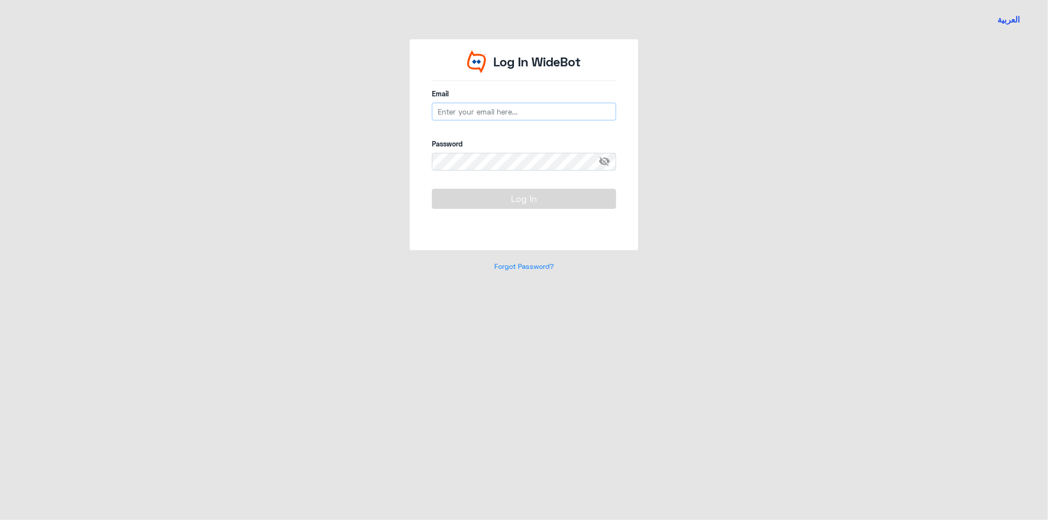
click at [491, 114] on input "email" at bounding box center [524, 112] width 184 height 18
type input "[EMAIL_ADDRESS][DOMAIN_NAME]"
click at [543, 192] on button "Log In" at bounding box center [524, 199] width 184 height 20
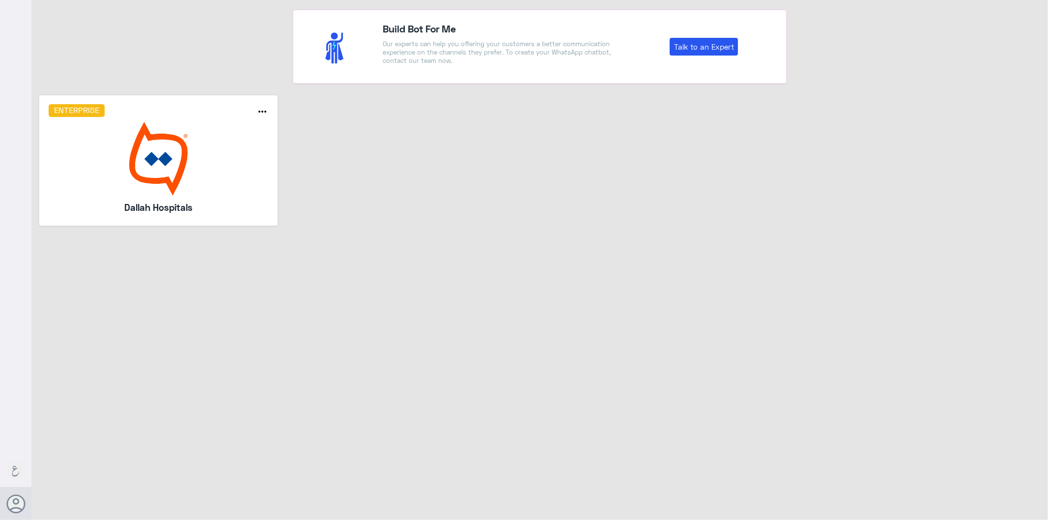
click at [151, 168] on img at bounding box center [159, 159] width 220 height 74
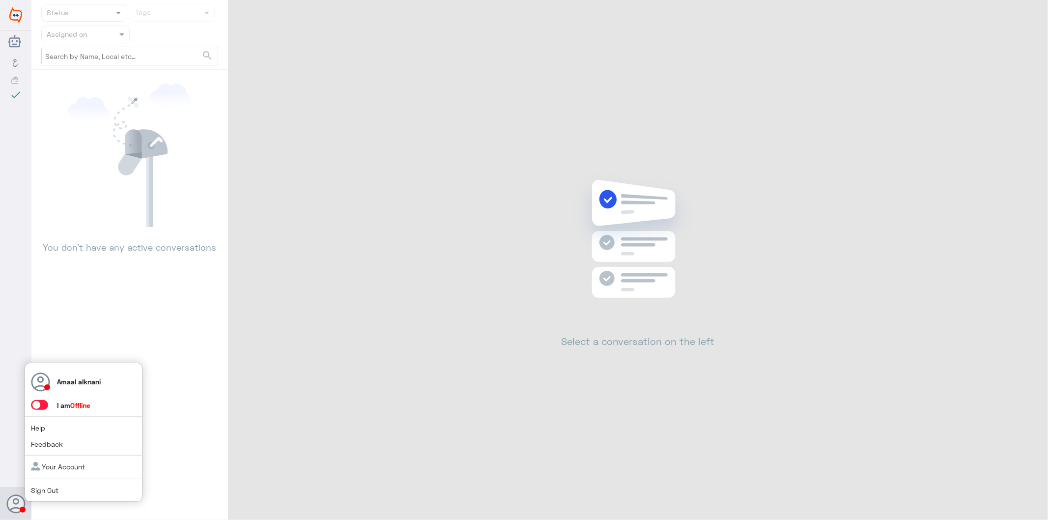
click at [43, 404] on span at bounding box center [39, 405] width 17 height 10
click at [0, 0] on input "checkbox" at bounding box center [0, 0] width 0 height 0
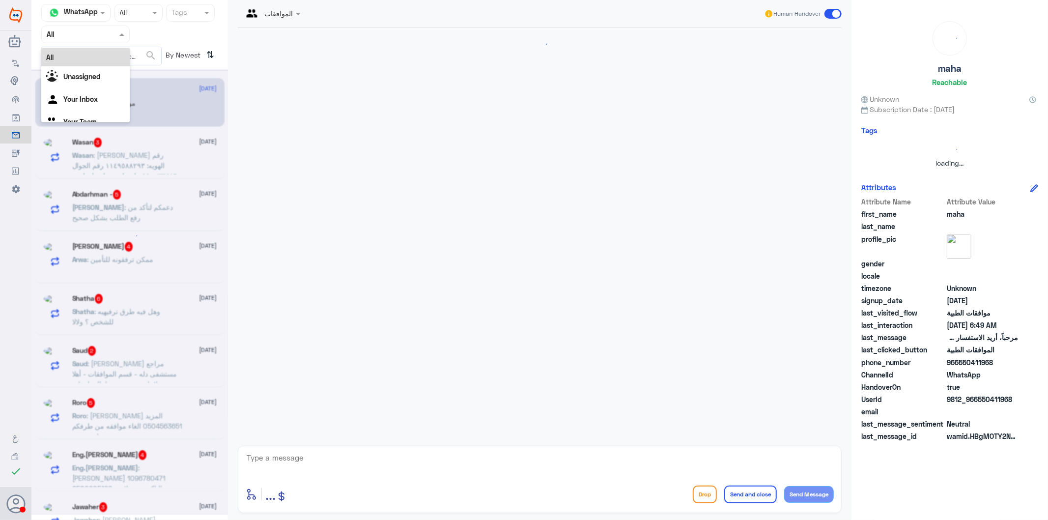
click at [74, 30] on input "text" at bounding box center [74, 34] width 54 height 11
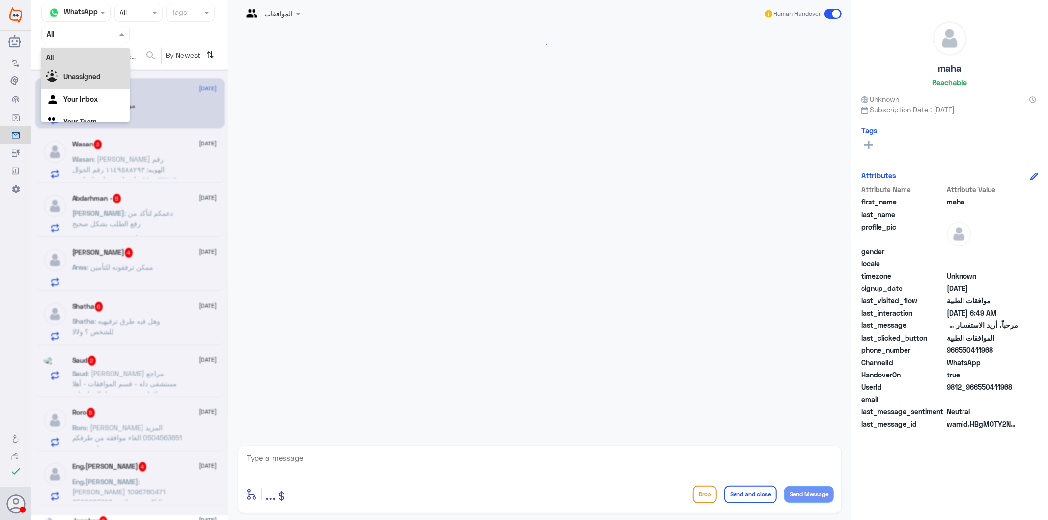
scroll to position [100, 0]
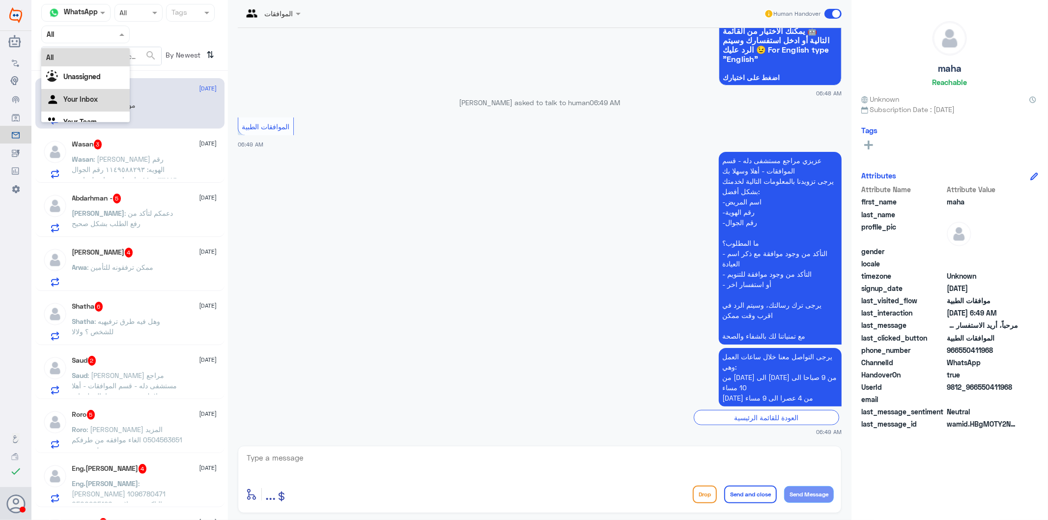
click at [83, 97] on Inbox "Your Inbox" at bounding box center [80, 99] width 34 height 8
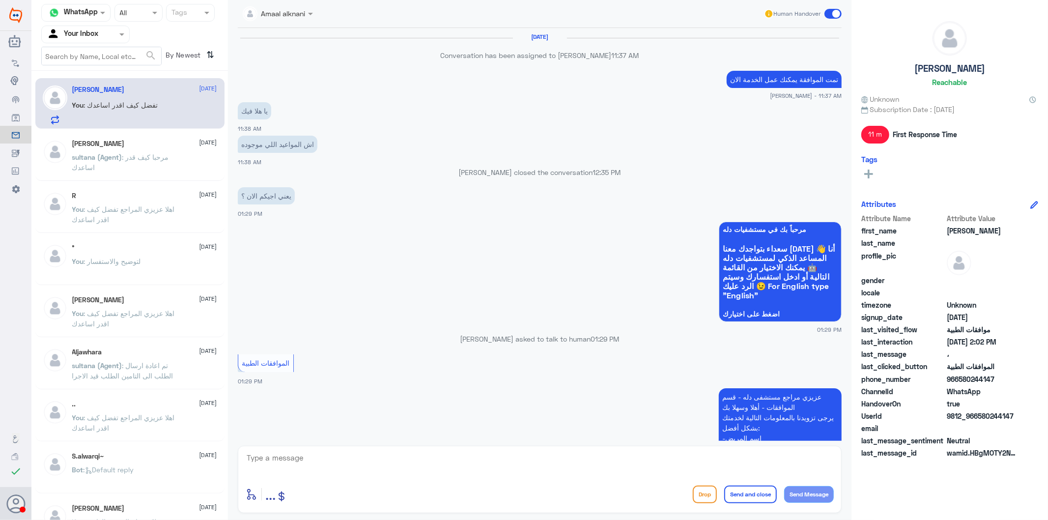
scroll to position [1136, 0]
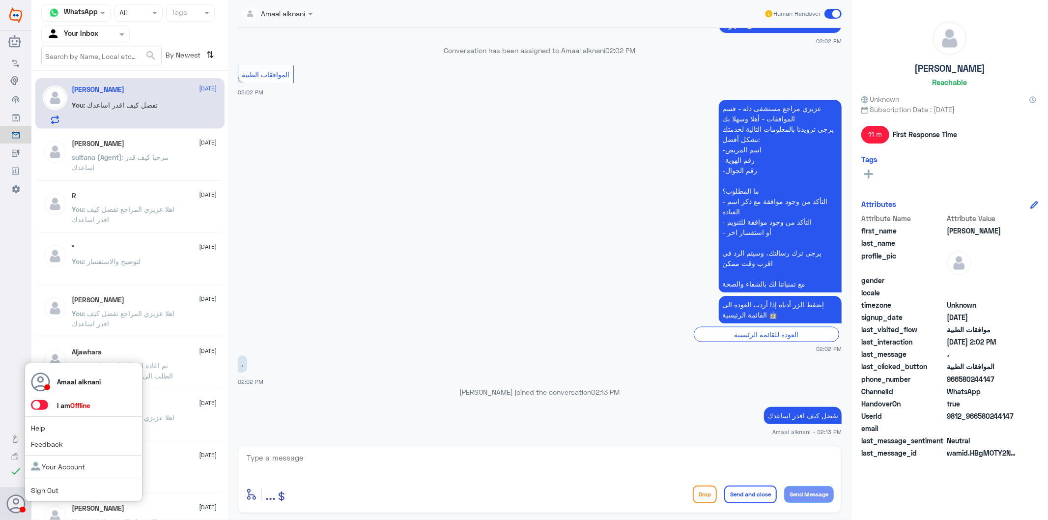
click at [43, 405] on span at bounding box center [39, 405] width 17 height 10
click at [0, 0] on input "checkbox" at bounding box center [0, 0] width 0 height 0
click at [311, 463] on textarea at bounding box center [540, 463] width 588 height 24
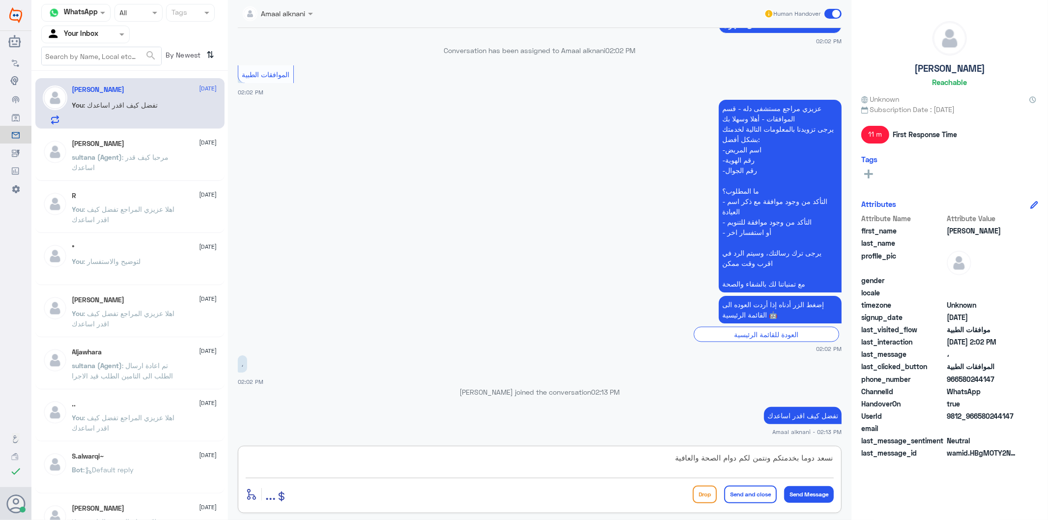
type textarea "نسعد دوما بخدمتكم ونتمن لكم دوام الصحة والعافية"
click at [760, 493] on button "Send and close" at bounding box center [750, 494] width 53 height 18
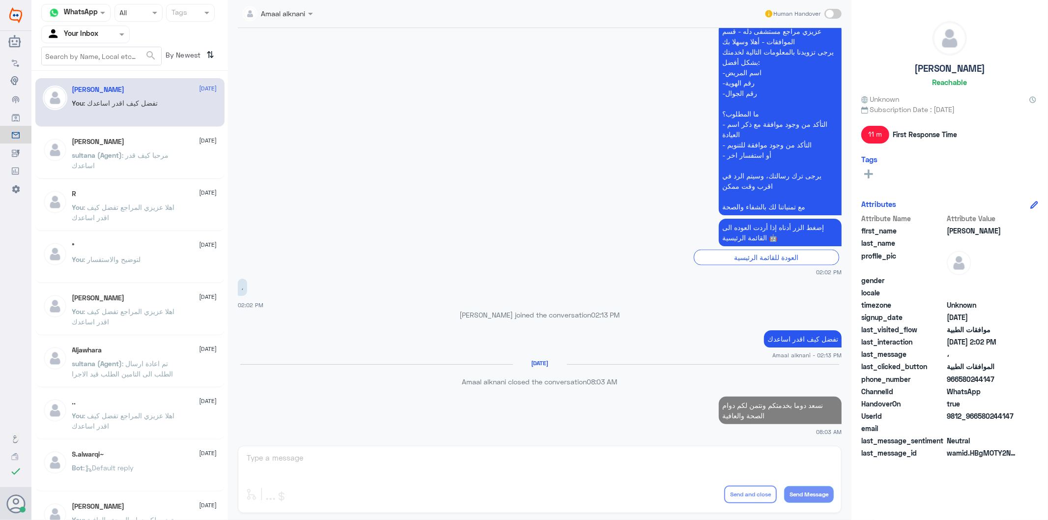
click at [750, 405] on p "نسعد دوما بخدمتكم ونتمن لكم دوام الصحة والعافية" at bounding box center [780, 411] width 123 height 28
copy p "نسعد دوما بخدمتكم ونتمن لكم دوام الصحة والعافية"
click at [115, 152] on span "sultana (Agent)" at bounding box center [97, 155] width 50 height 8
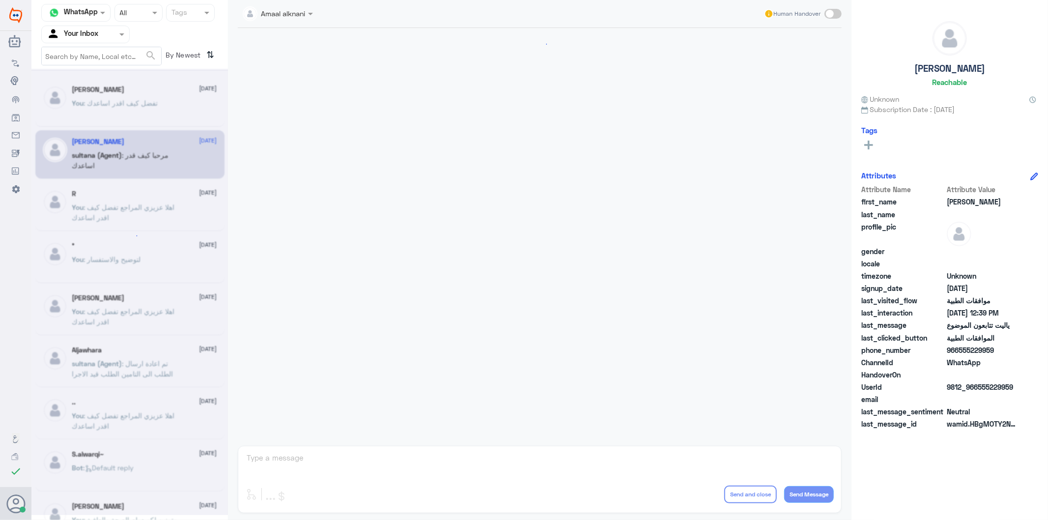
scroll to position [894, 0]
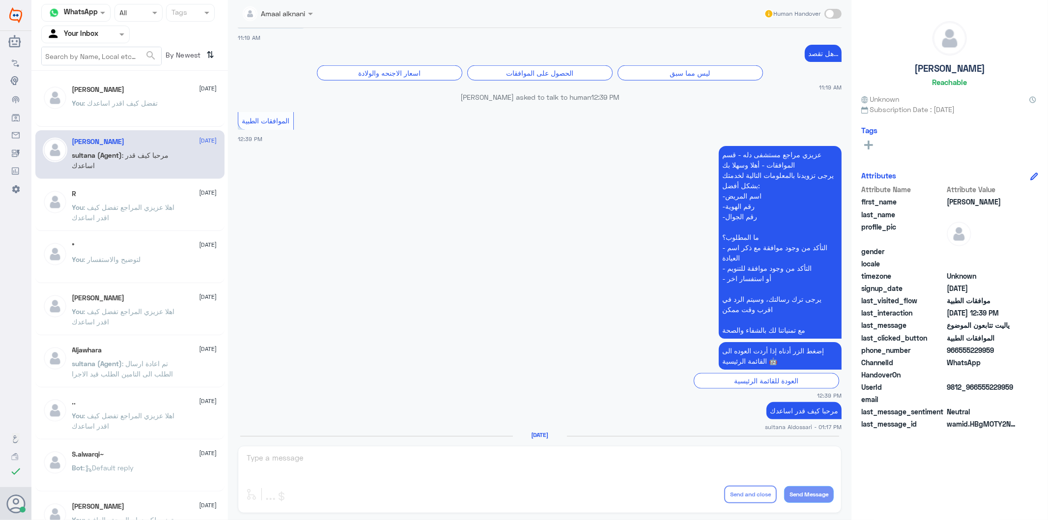
click at [302, 459] on div "Amaal alknani Human Handover [DATE] سلام 10:50 AM يسعدني الحديث معك [DATE] 😊 هل…" at bounding box center [540, 261] width 624 height 523
click at [118, 107] on p "You : تفضل كيف اقدر اساعدك" at bounding box center [115, 110] width 86 height 25
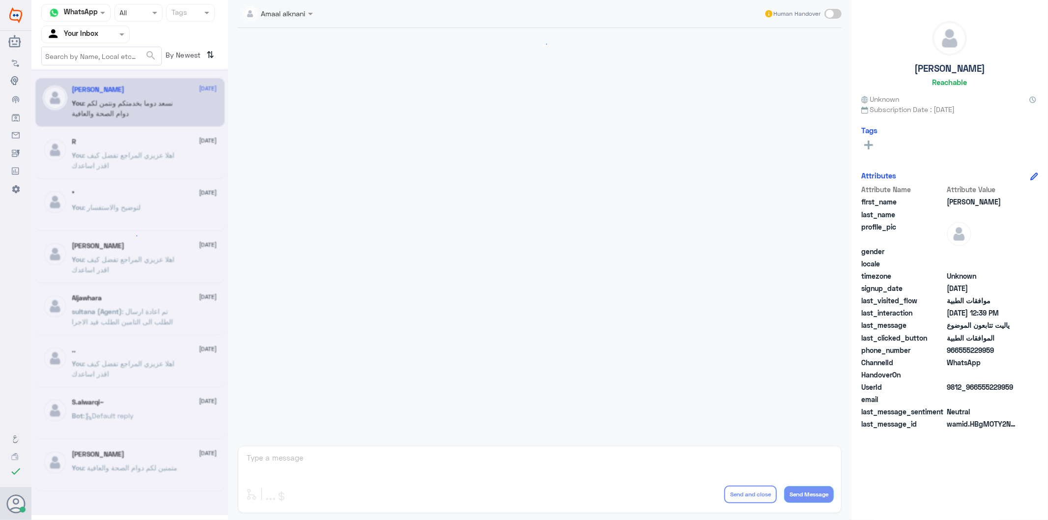
scroll to position [894, 0]
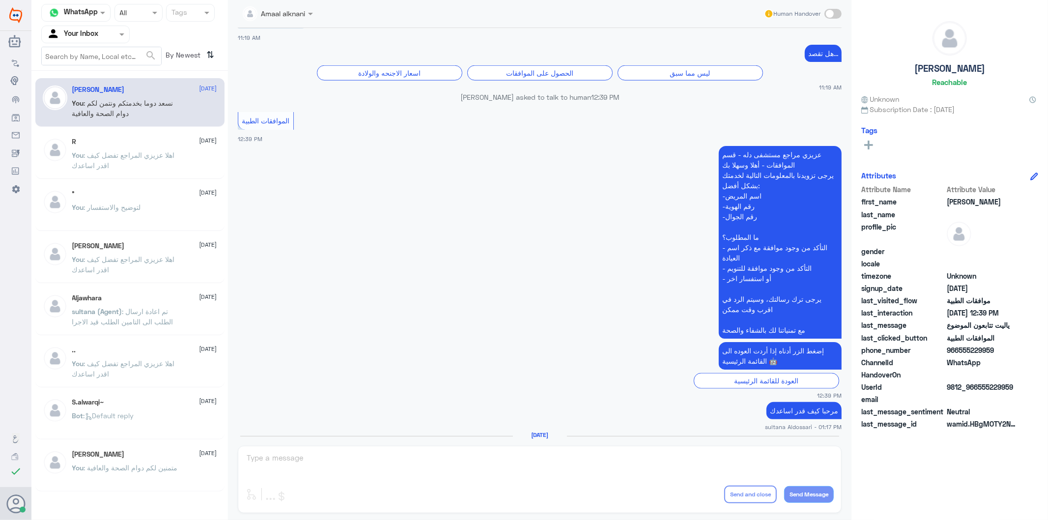
click at [100, 197] on div "° [DATE]" at bounding box center [144, 194] width 145 height 8
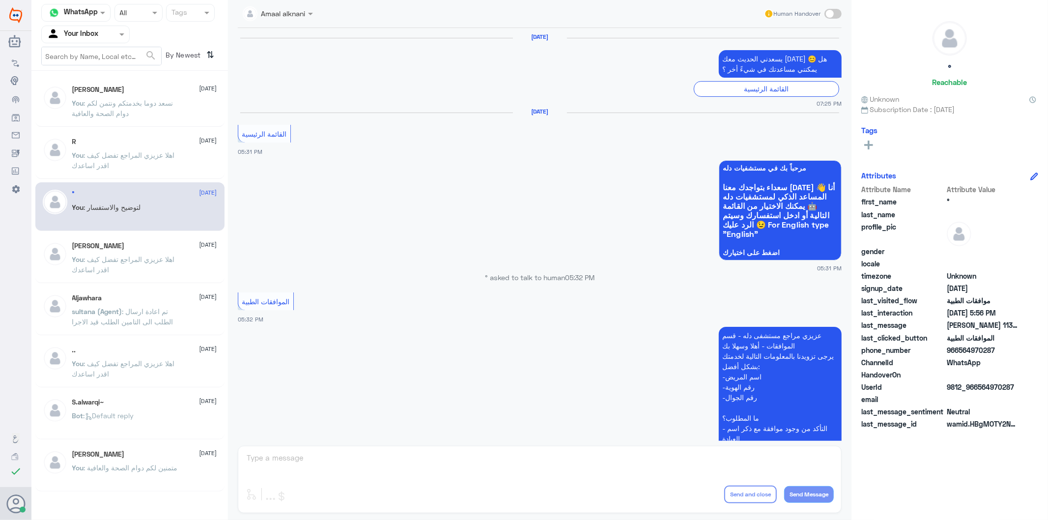
scroll to position [1409, 0]
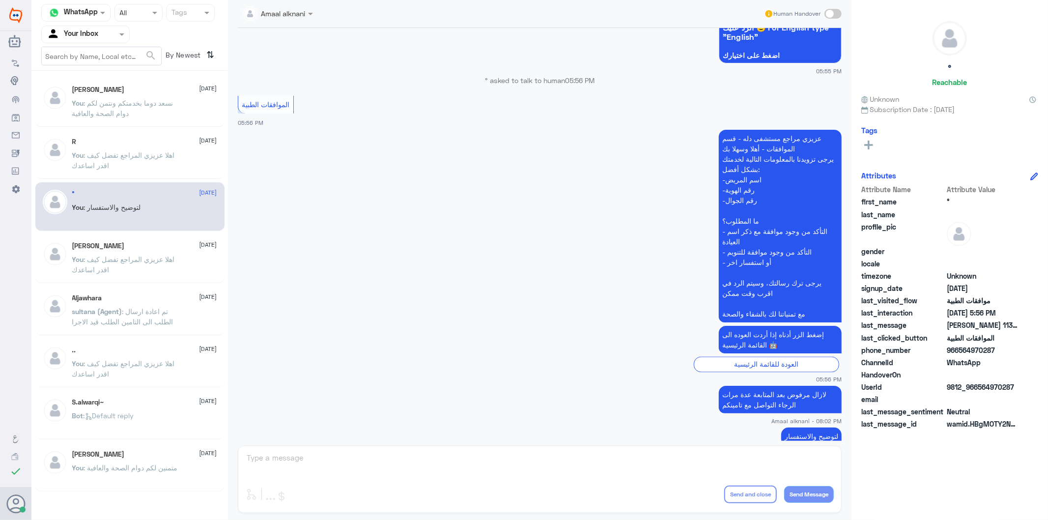
click at [278, 457] on div "Amaal alknani Human Handover [DATE] يسعدني الحديث معك [DATE] 😊 هل يمكنني مساعدت…" at bounding box center [540, 261] width 624 height 523
click at [129, 102] on span ": نسعد دوما بخدمتكم ونتمن لكم دوام الصحة والعافية" at bounding box center [122, 108] width 101 height 19
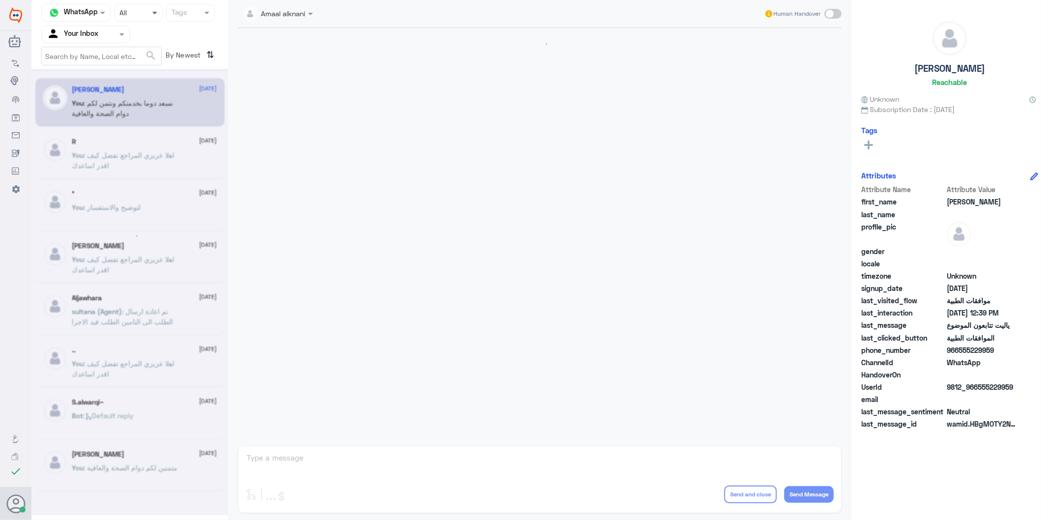
scroll to position [894, 0]
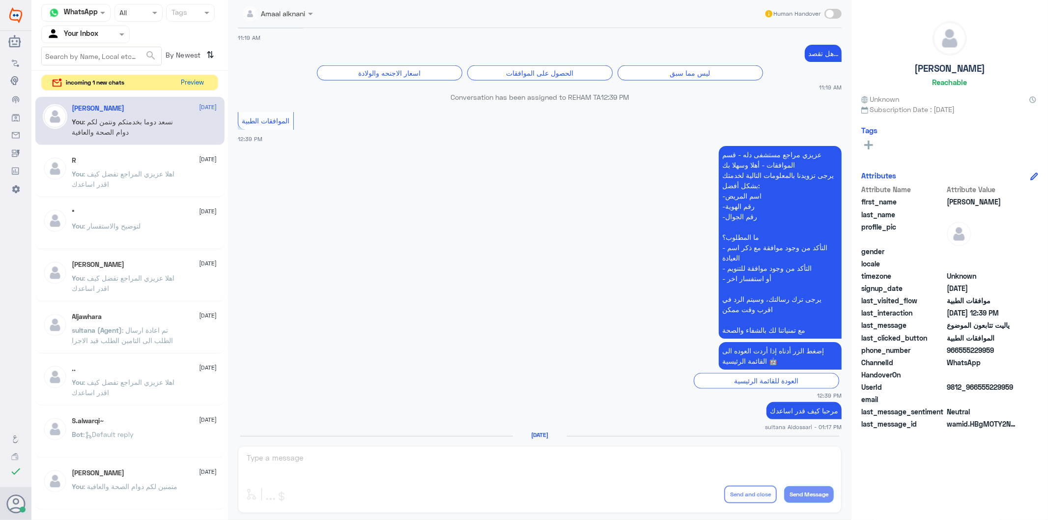
click at [188, 82] on button "Preview" at bounding box center [192, 82] width 30 height 15
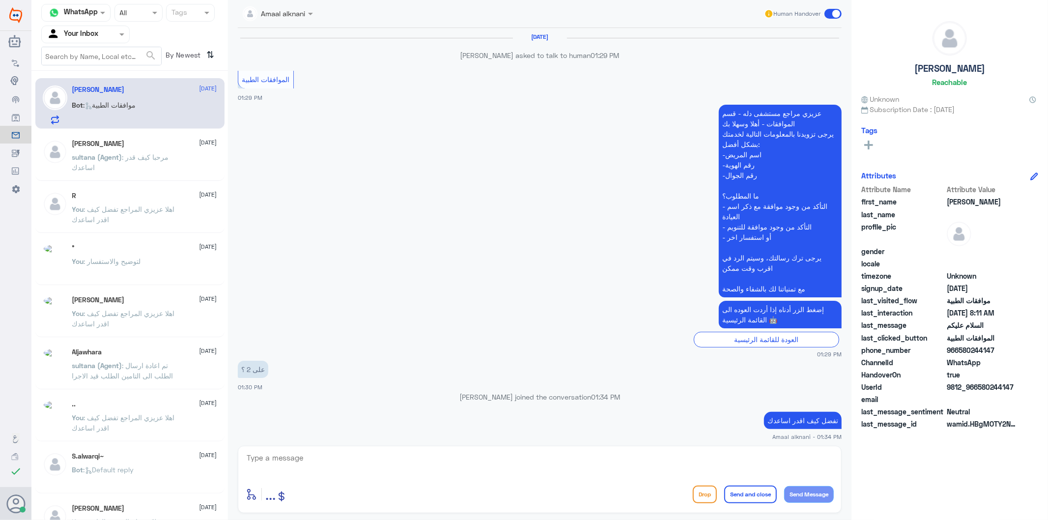
scroll to position [1417, 0]
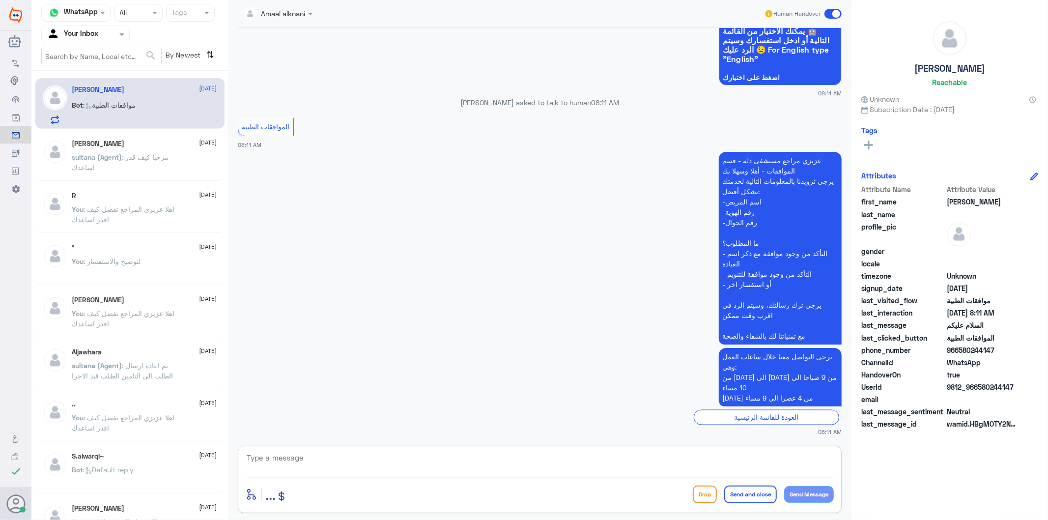
click at [331, 460] on textarea at bounding box center [540, 463] width 588 height 24
click at [369, 454] on textarea at bounding box center [540, 463] width 588 height 24
type textarea "تفضل كيف اقدر اساعدك"
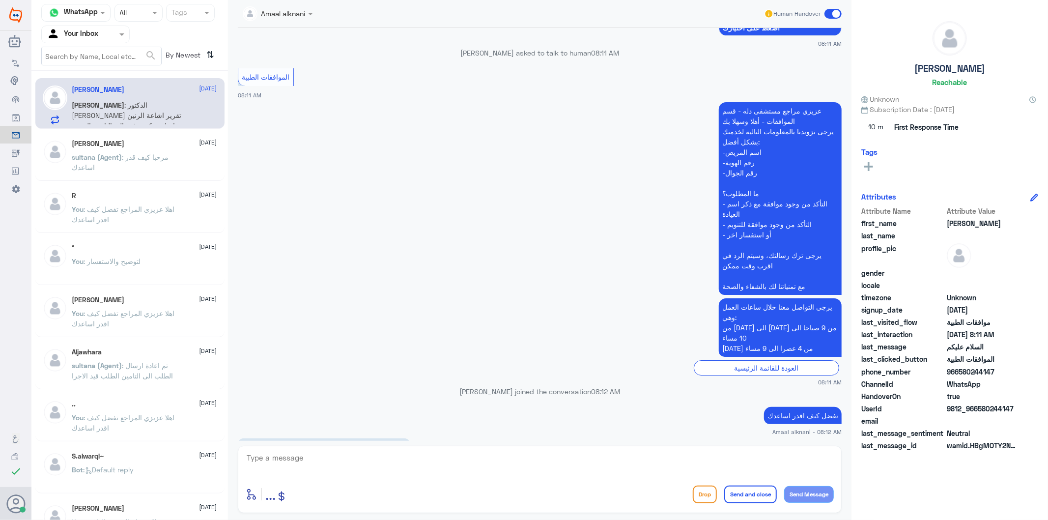
scroll to position [2731, 0]
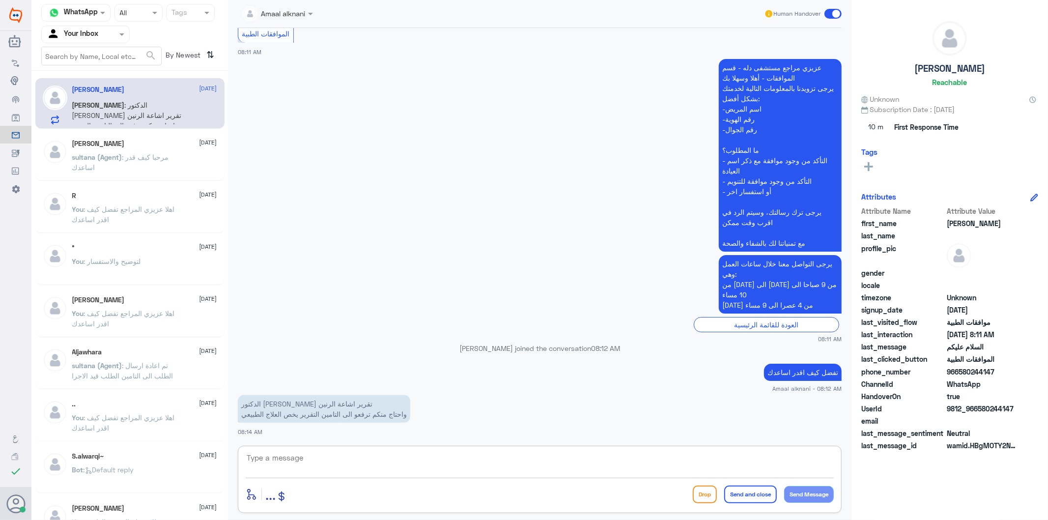
click at [407, 455] on textarea at bounding box center [540, 463] width 588 height 24
type textarea "تزودني برقم الهوية او الملف اذا سمحت"
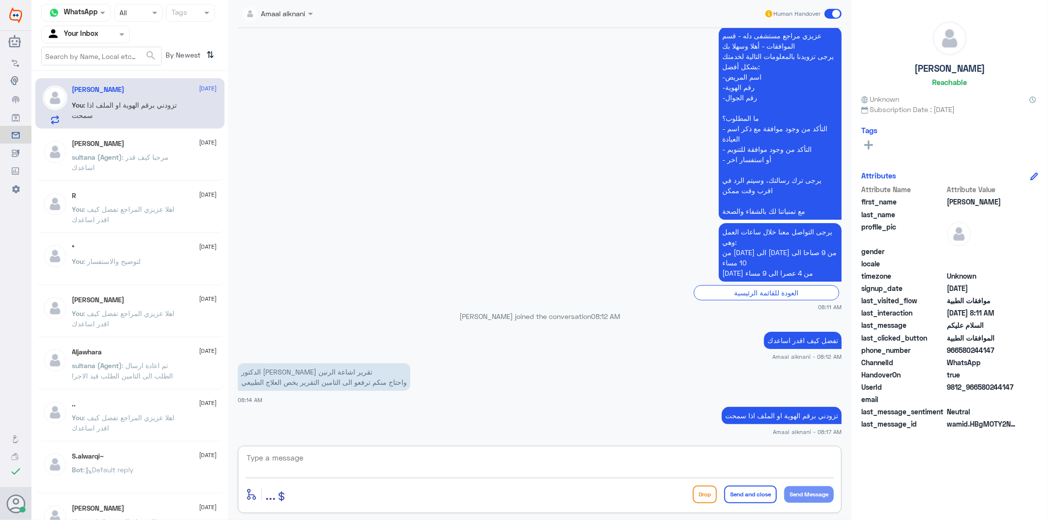
scroll to position [2797, 0]
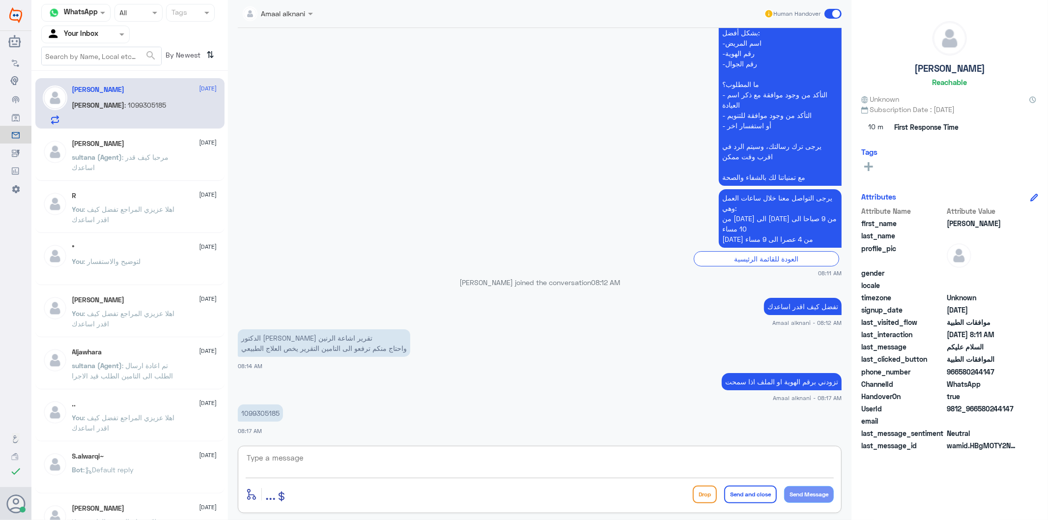
click at [257, 409] on p "1099305185" at bounding box center [260, 412] width 45 height 17
copy p "1099305185"
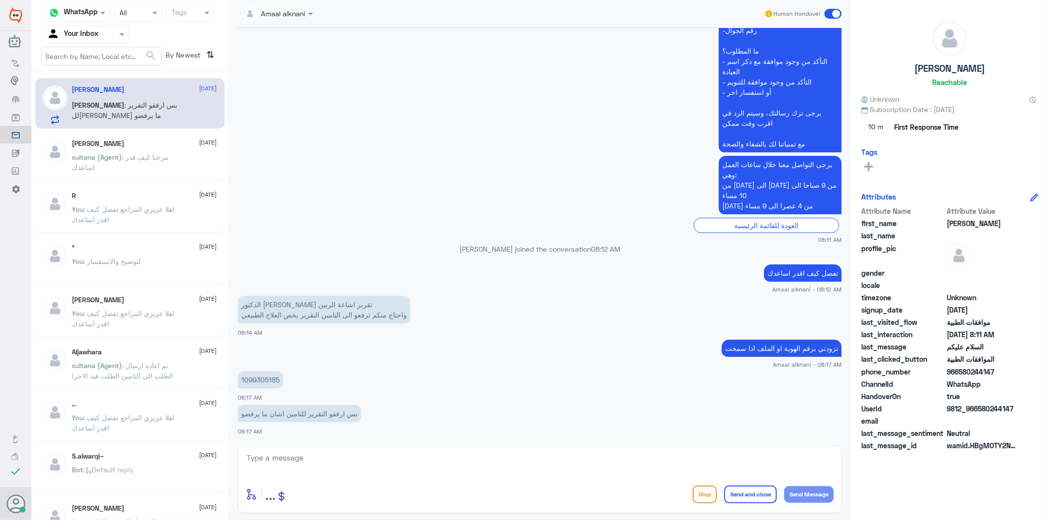
click at [313, 458] on textarea at bounding box center [540, 463] width 588 height 24
type textarea "تم ارفاق تقرير الاشعة"
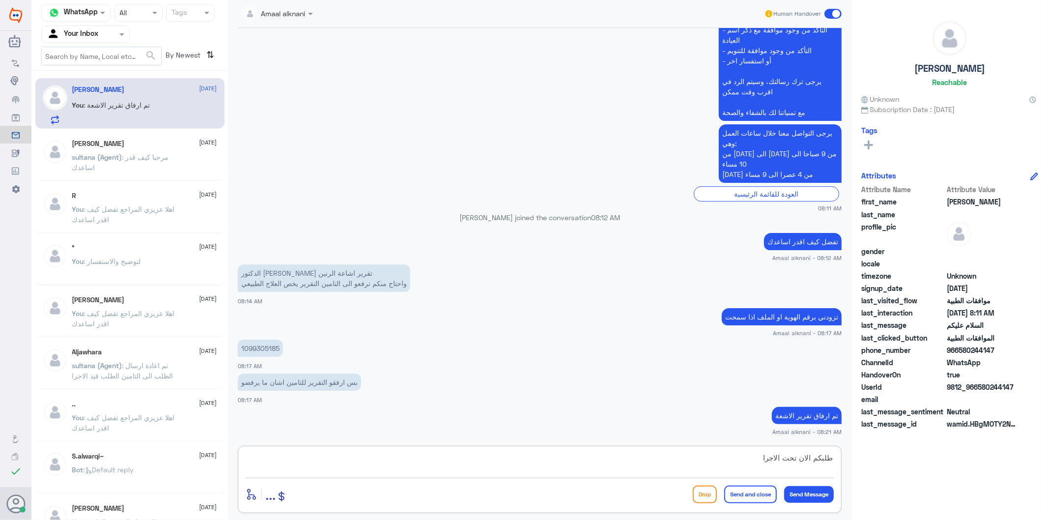
type textarea "طلبكم الان تحت الاجراء"
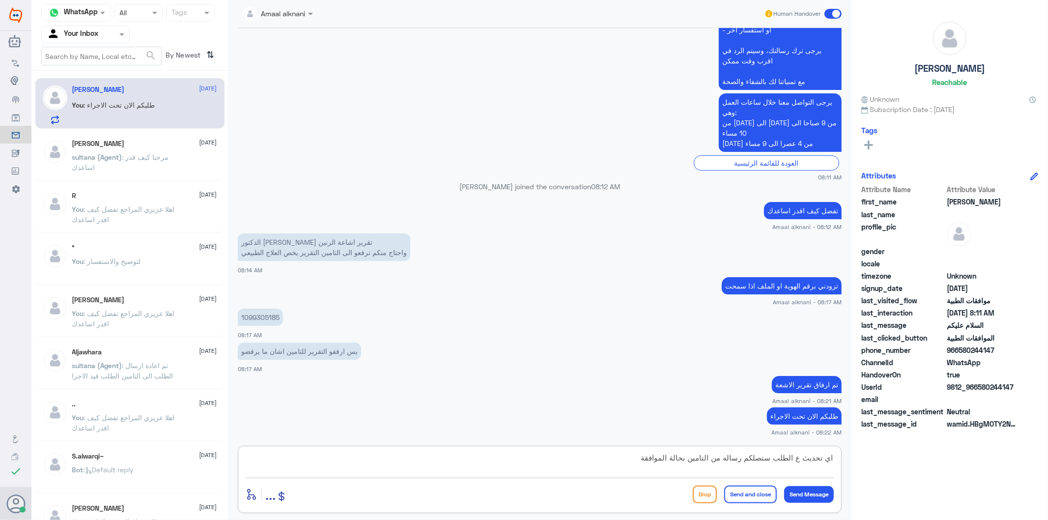
type textarea "اي تحديث ع الطلب ستصلكم رساله من التامين بحالة الموافقة"
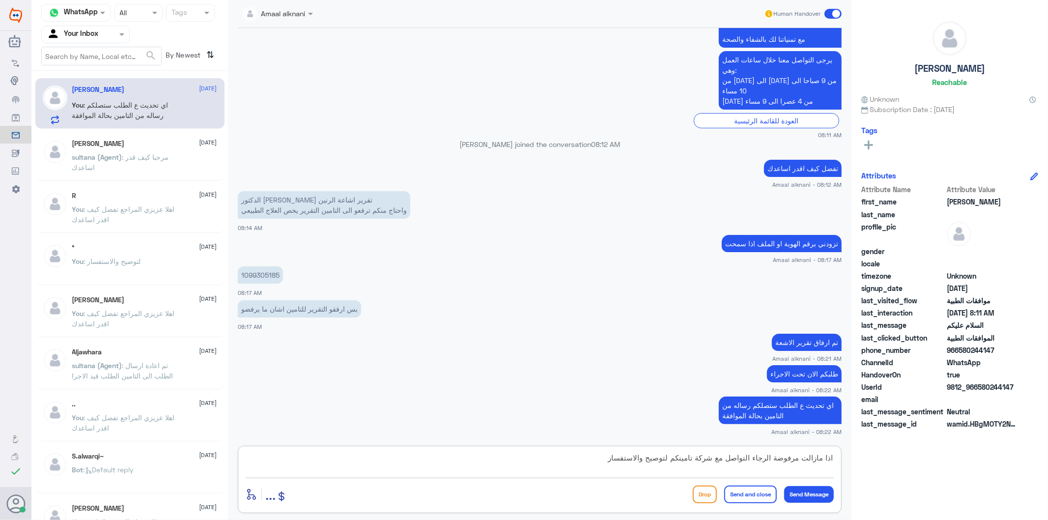
type textarea "اذا مازالت مرفوضة الرجاء التواصل مع شركة تامينكم لتوصيح والاستفسار"
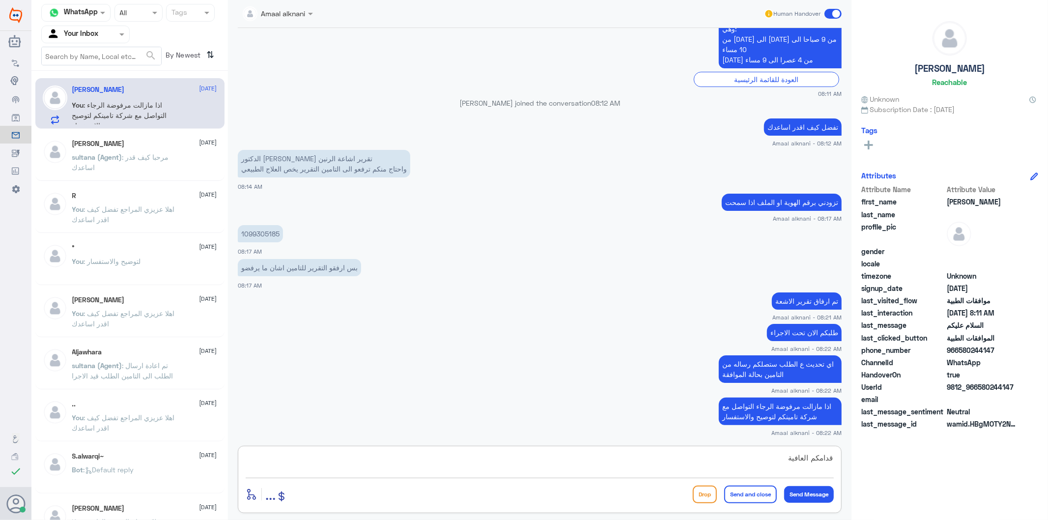
type textarea "قدامكم العافية"
click at [745, 495] on button "Send and close" at bounding box center [750, 494] width 53 height 18
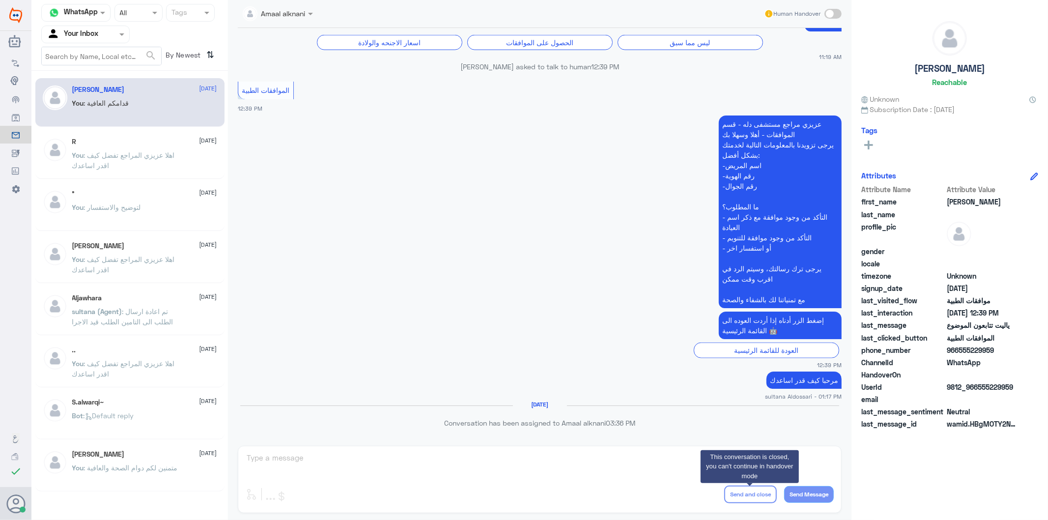
scroll to position [894, 0]
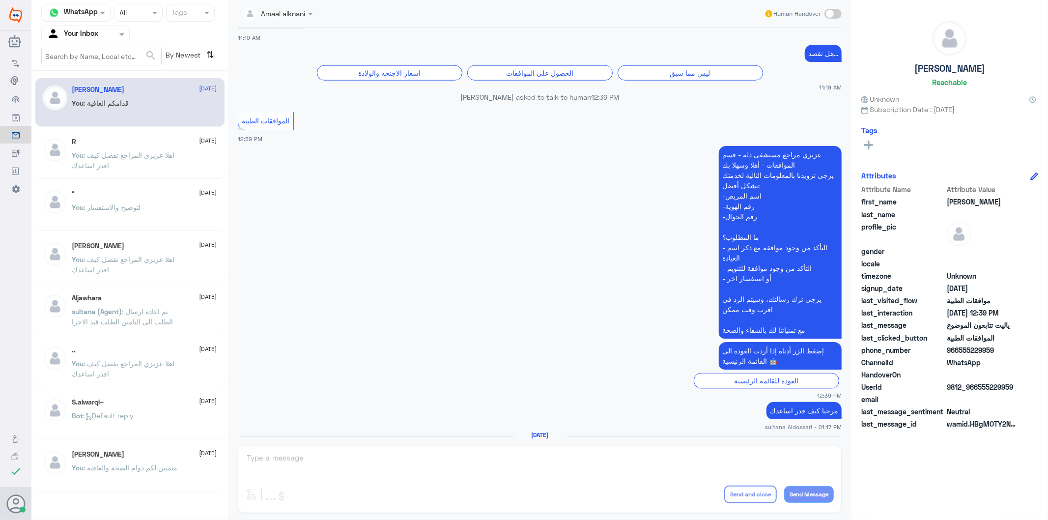
click at [180, 146] on div "R [DATE] You : اهلا عزيزي المراجع تفضل كيف اقدر اساعدك" at bounding box center [144, 156] width 145 height 37
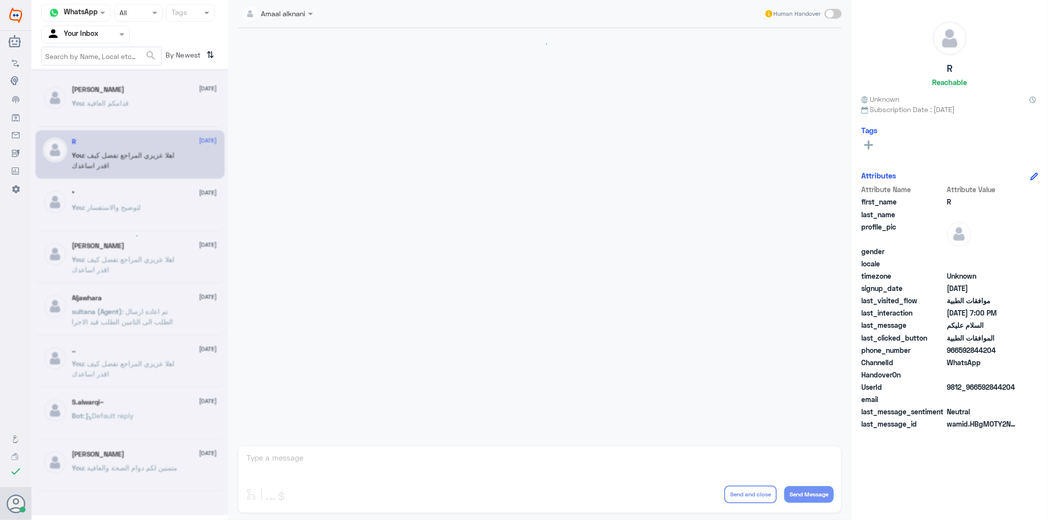
scroll to position [1376, 0]
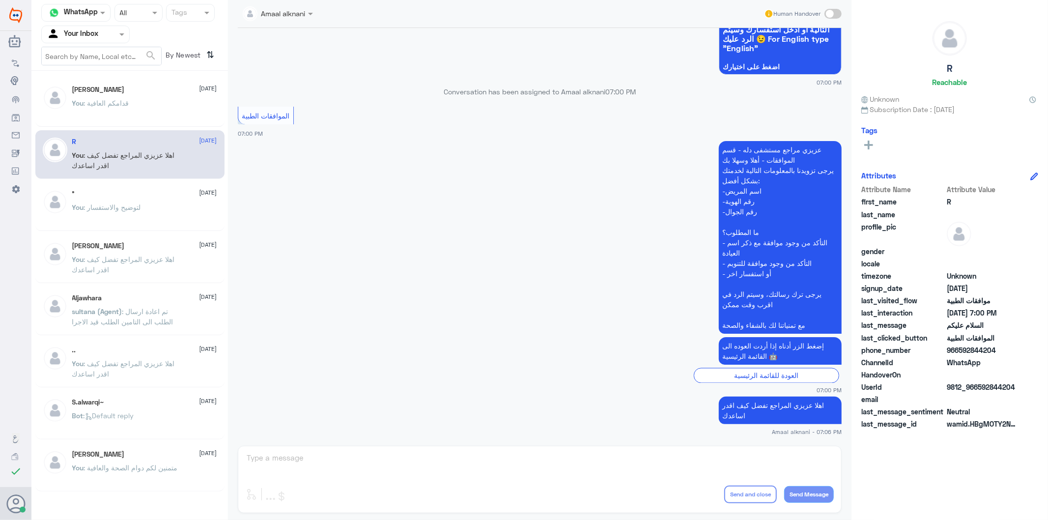
click at [279, 453] on div "Amaal alknani Human Handover [DATE] السلام عليكم 09:37 AM مرحباً بك في مستشفيات…" at bounding box center [540, 261] width 624 height 523
click at [114, 92] on div "[PERSON_NAME] [DATE]" at bounding box center [144, 90] width 145 height 8
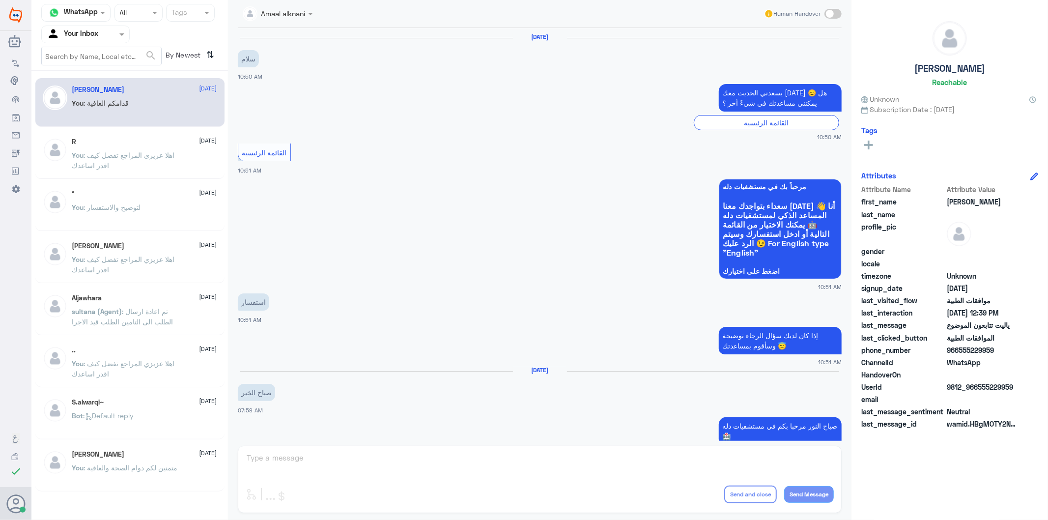
scroll to position [894, 0]
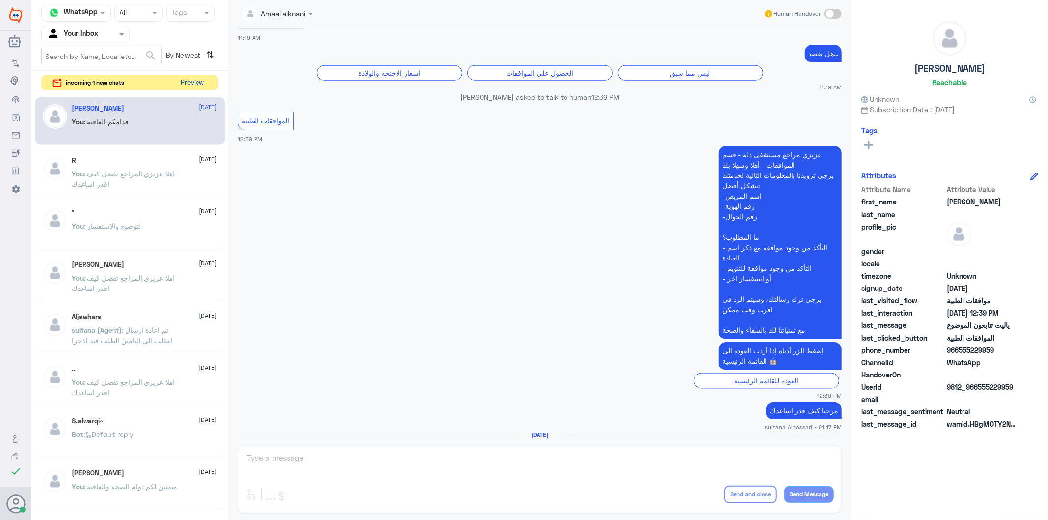
click at [179, 86] on button "Preview" at bounding box center [192, 82] width 30 height 15
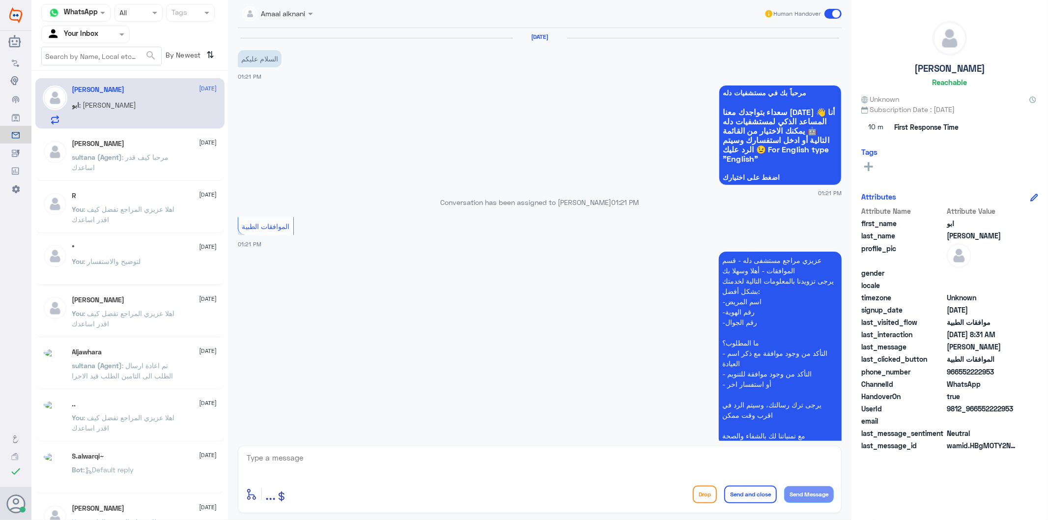
scroll to position [1123, 0]
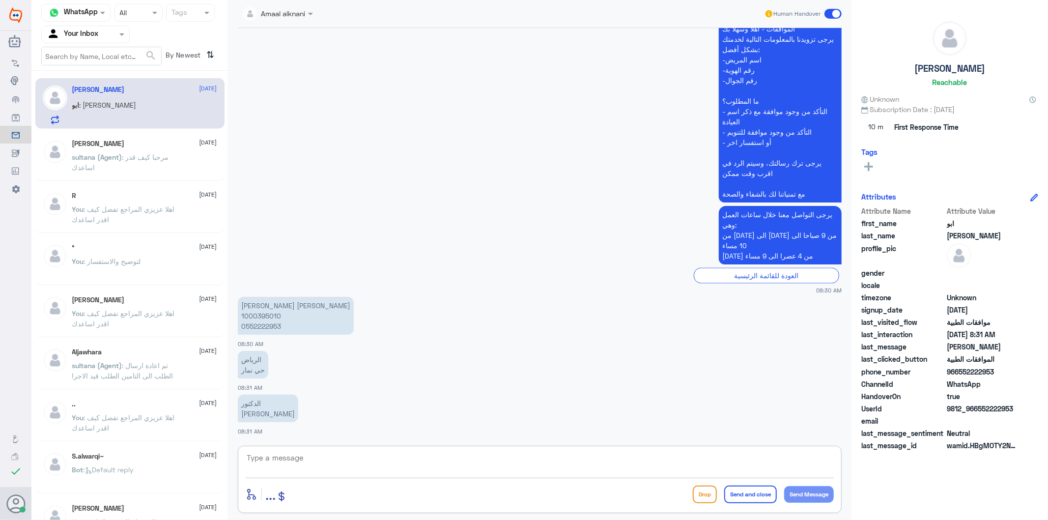
click at [303, 451] on textarea at bounding box center [540, 463] width 588 height 24
click at [287, 450] on div "enter flow name ... Drop Send and close Send Message" at bounding box center [540, 479] width 604 height 67
click at [281, 460] on textarea at bounding box center [540, 463] width 588 height 24
click at [718, 458] on textarea "عفوا الرجاء التواصل مع فرع نمار لافادتكم - بالاتصال ع الرقم الموحد 920012222" at bounding box center [540, 463] width 588 height 24
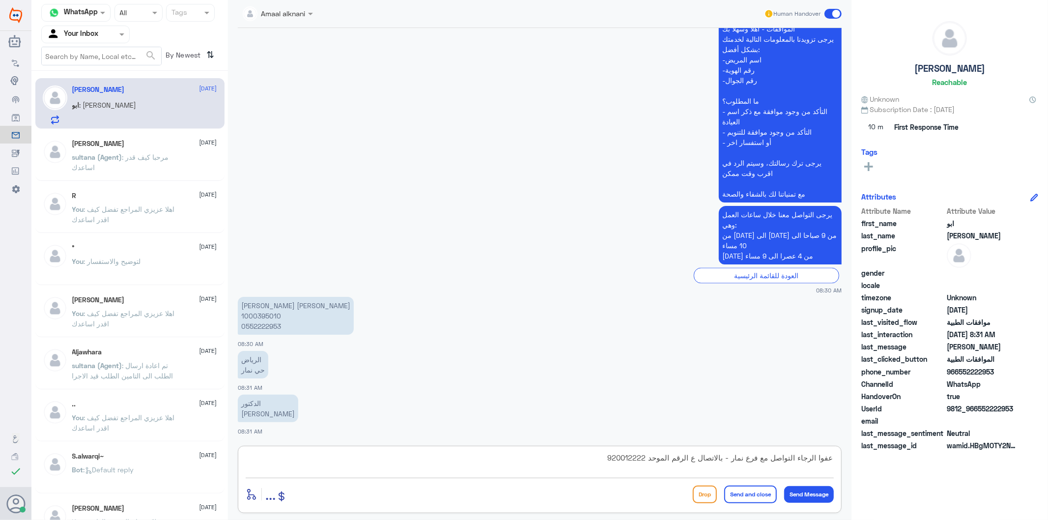
click at [605, 455] on textarea "عفوا الرجاء التواصل مع فرع نمار - بالاتصال ع الرقم الموحد 920012222" at bounding box center [540, 463] width 588 height 24
type textarea "عفوا الرجاء التواصل مع فرع نمار - بالاتصال ع الرقم الموحد 920012222 لافادتكم"
click at [823, 495] on button "Send Message" at bounding box center [809, 494] width 50 height 17
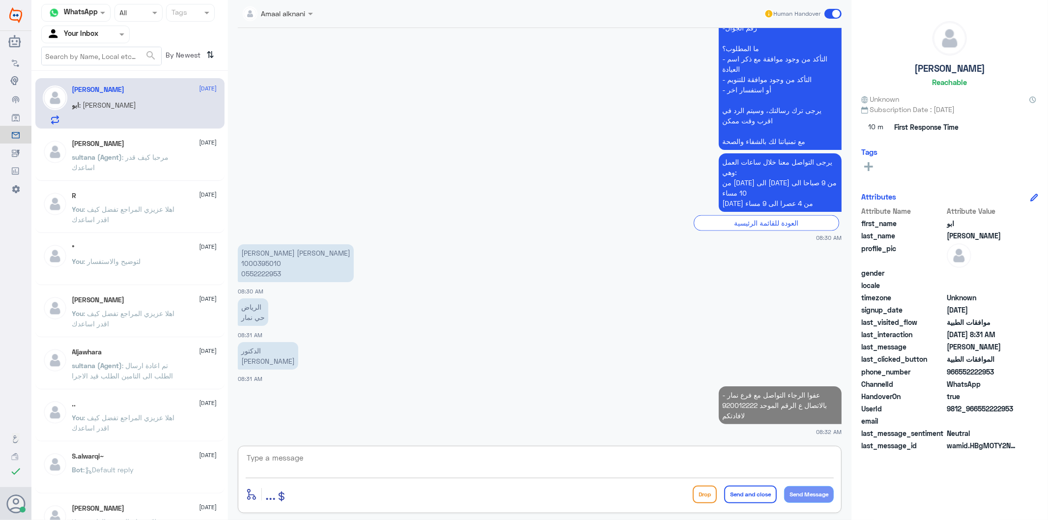
click at [649, 468] on textarea at bounding box center [540, 463] width 588 height 24
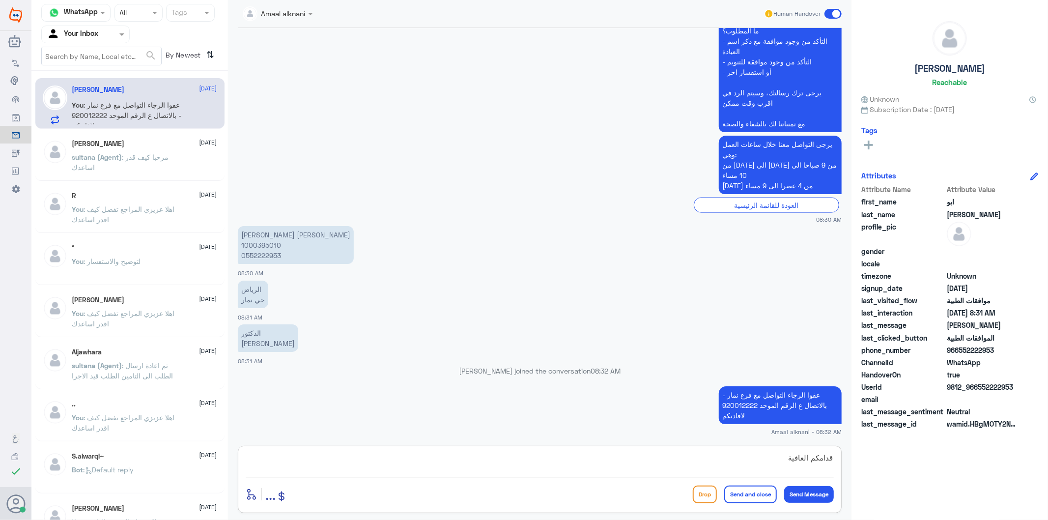
type textarea "قدامكم العافية"
click at [725, 496] on button "Send and close" at bounding box center [750, 494] width 53 height 18
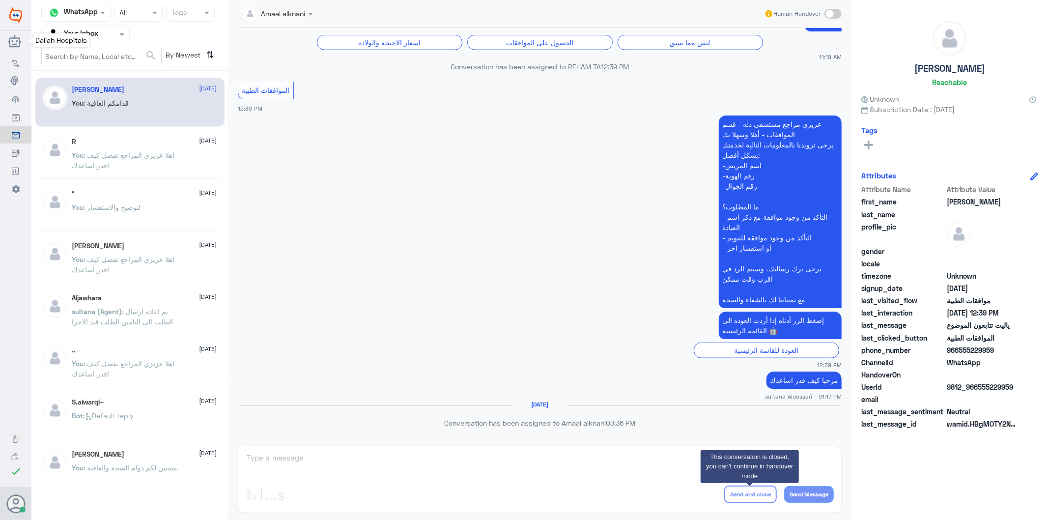
scroll to position [894, 0]
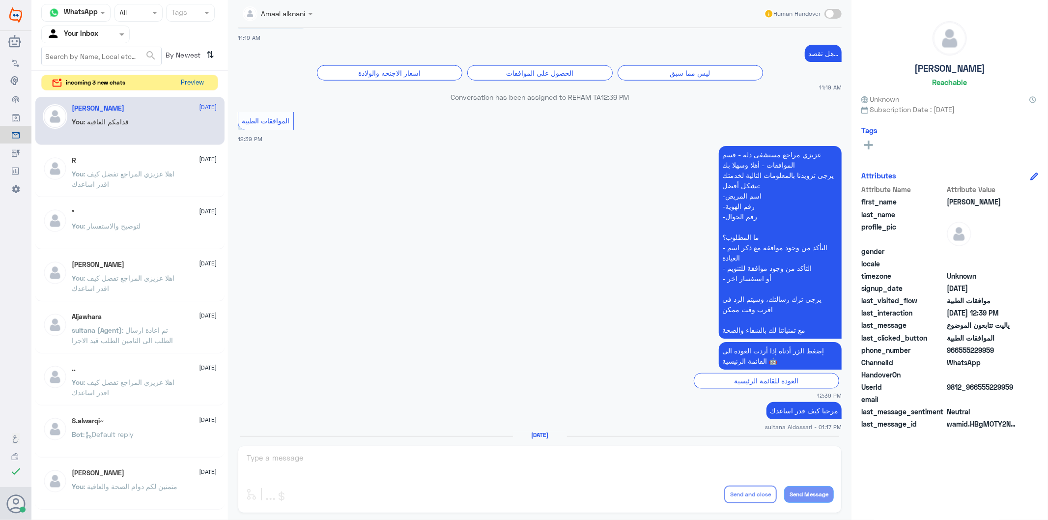
click at [197, 82] on button "Preview" at bounding box center [192, 82] width 30 height 15
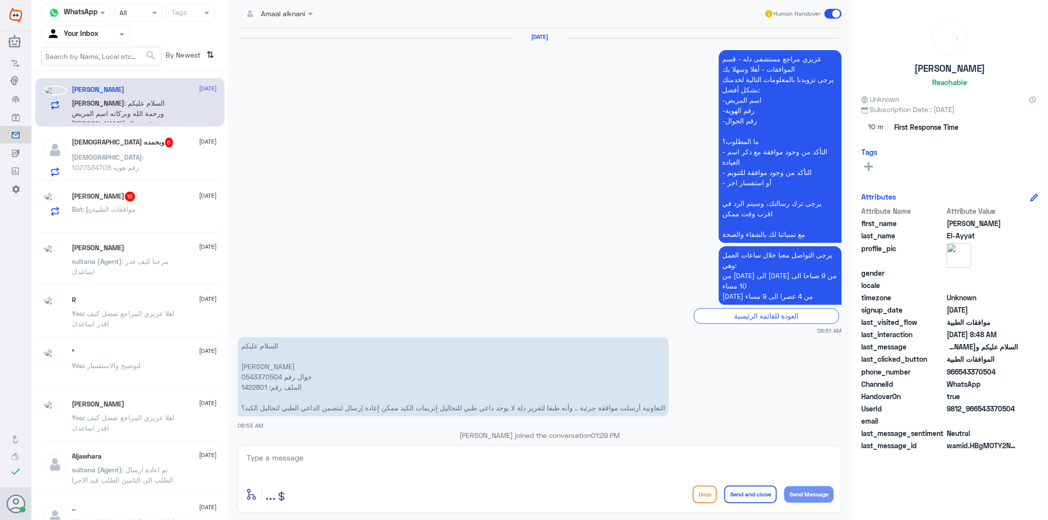
scroll to position [1758, 0]
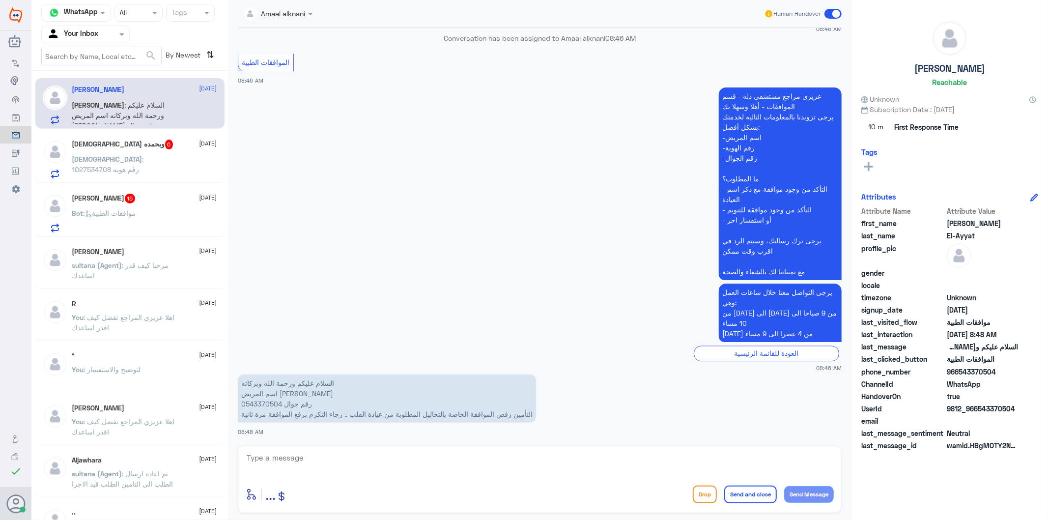
click at [260, 403] on p "السلام عليكم و[PERSON_NAME] وبركاته اسم المريض [PERSON_NAME] فراج رقم جوال 0543…" at bounding box center [387, 398] width 298 height 48
copy p "0543370504"
click at [329, 446] on div "enter flow name ... Drop Send and close Send Message" at bounding box center [540, 479] width 604 height 67
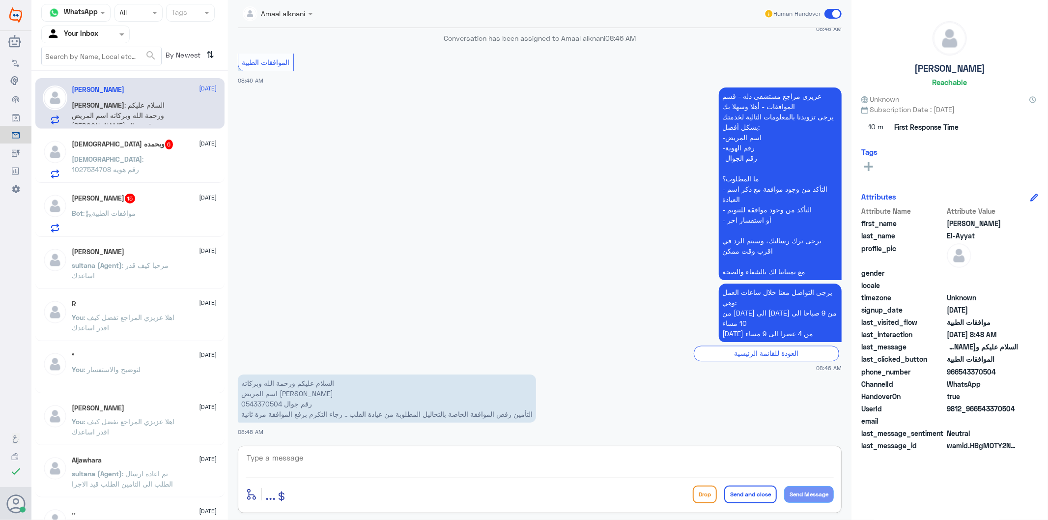
click at [321, 457] on textarea at bounding box center [540, 463] width 588 height 24
type textarea "اهلا عزيزي المراجع يوجد لديكم تحاليل موافق عليها من الطبيب [PERSON_NAME]"
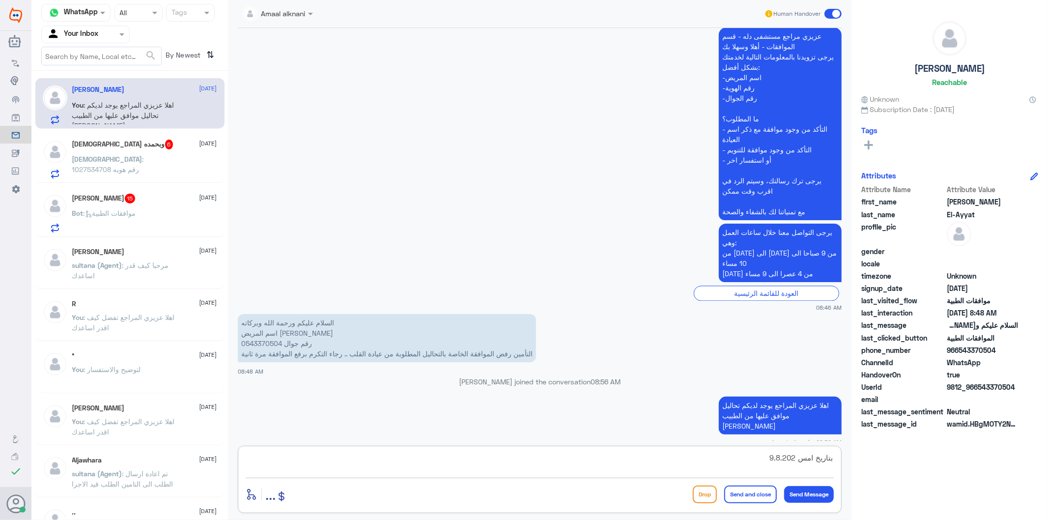
type textarea "بتاريخ امس [DATE]"
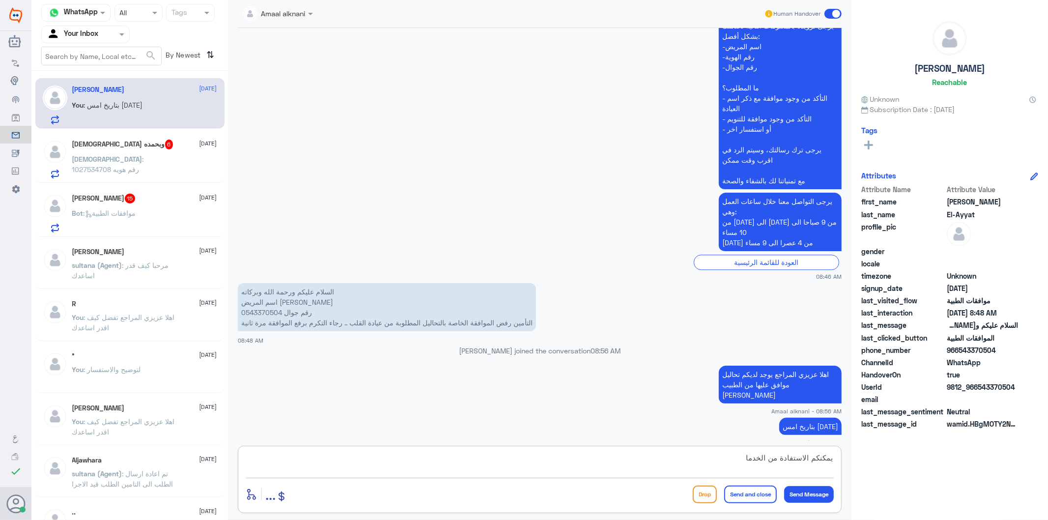
type textarea "يمكنكم الاستفادة من الخدمات"
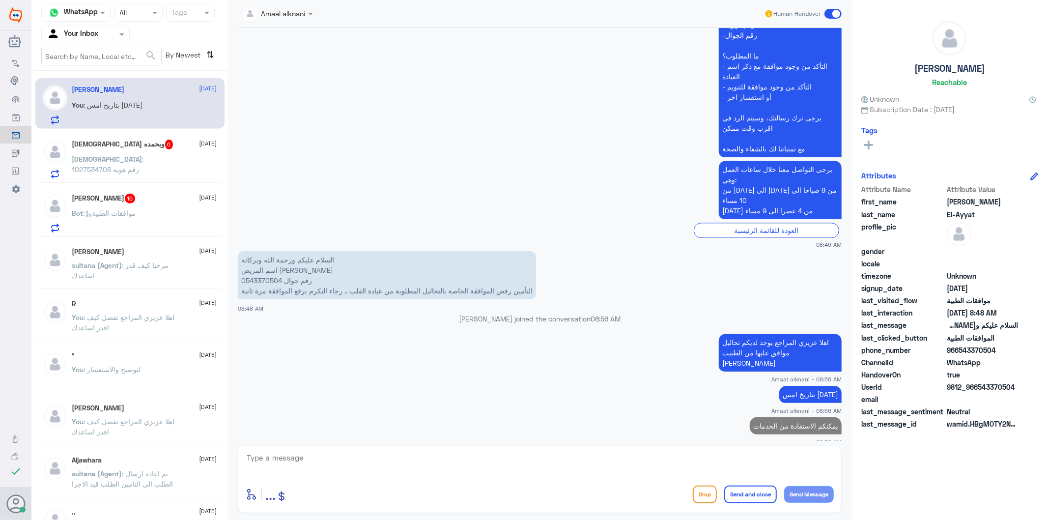
click at [148, 221] on div "Bot : موافقات الطبية" at bounding box center [144, 221] width 145 height 22
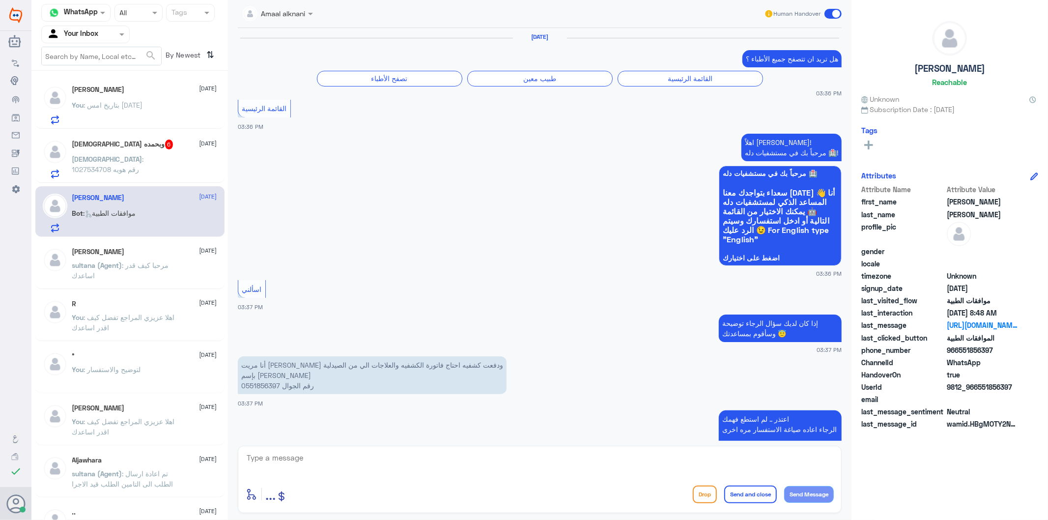
scroll to position [1532, 0]
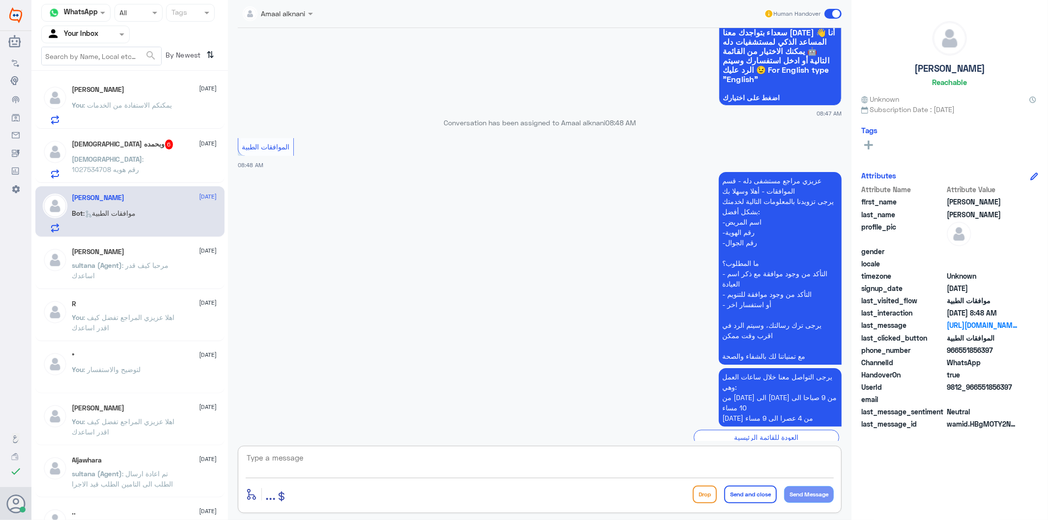
click at [303, 473] on textarea at bounding box center [540, 463] width 588 height 24
type textarea "تفضل كيف اقدر اساعدك"
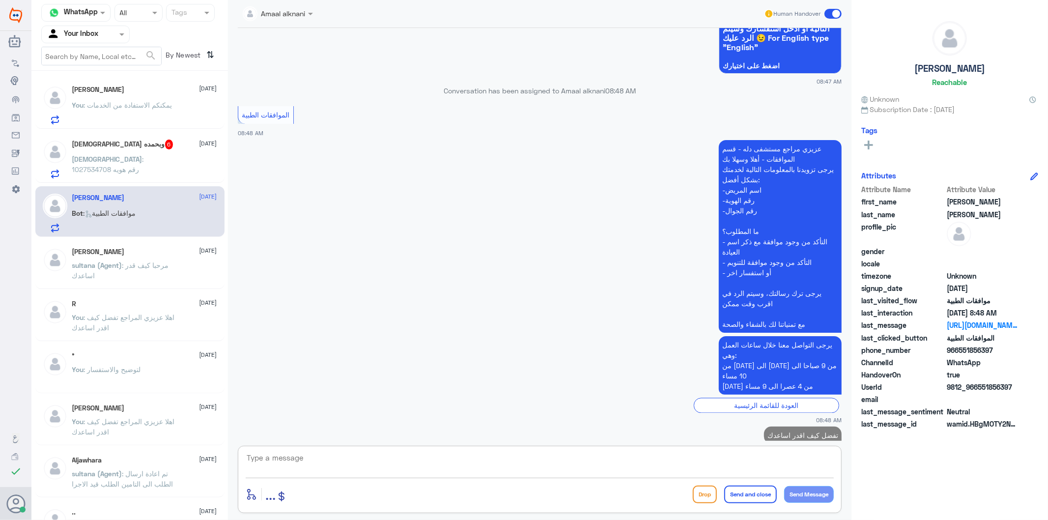
click at [133, 156] on span ": 1027534708 رقم هويه" at bounding box center [108, 164] width 72 height 19
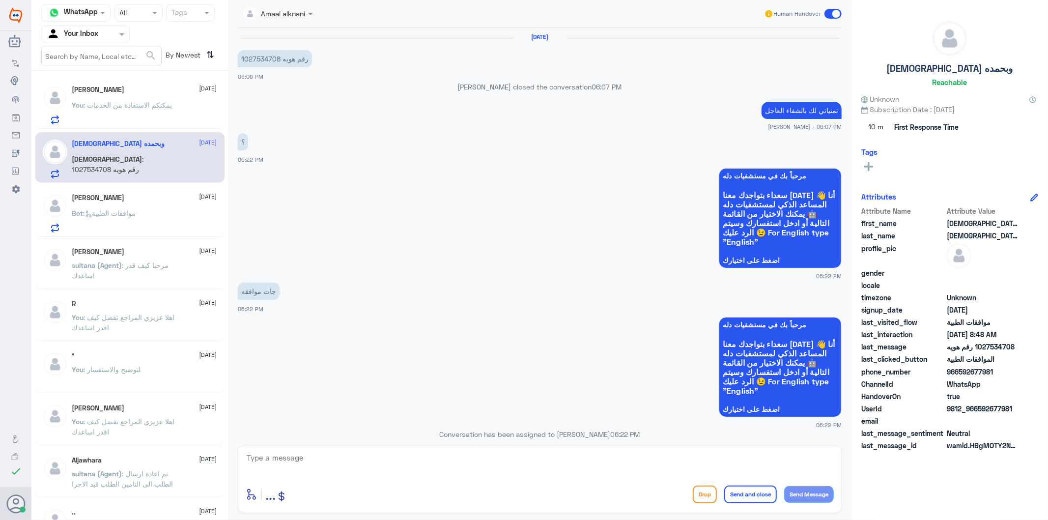
scroll to position [1243, 0]
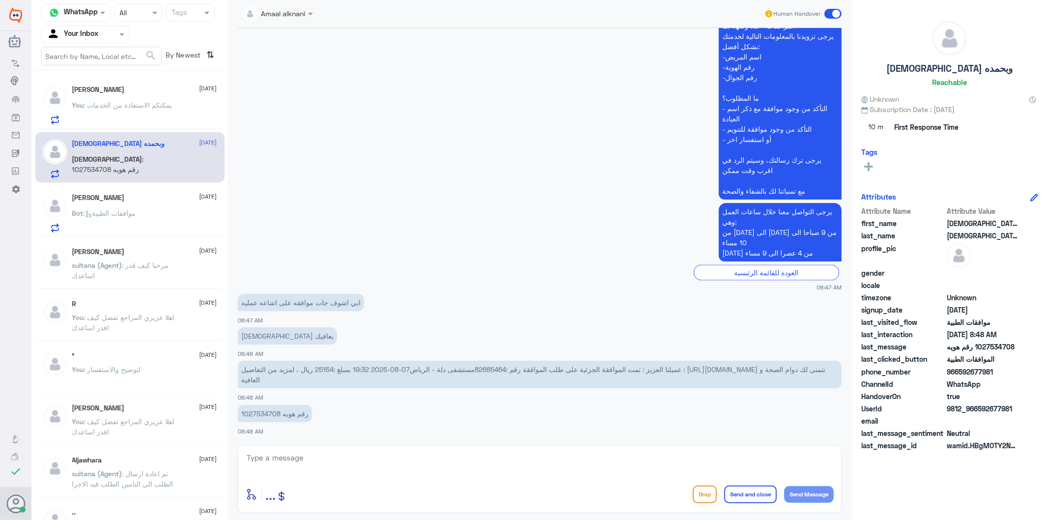
click at [343, 465] on textarea at bounding box center [540, 463] width 588 height 24
click at [490, 365] on span "عميلنا العزيز : تمت الموافقة الجزئية على طلب الموافقة رقم :82685464مستشفى دلة -…" at bounding box center [533, 374] width 584 height 19
copy span "82685464مستشفى"
click at [488, 364] on p "عميلنا العزيز : تمت الموافقة الجزئية على طلب الموافقة رقم :82685464مستشفى دلة -…" at bounding box center [540, 375] width 604 height 28
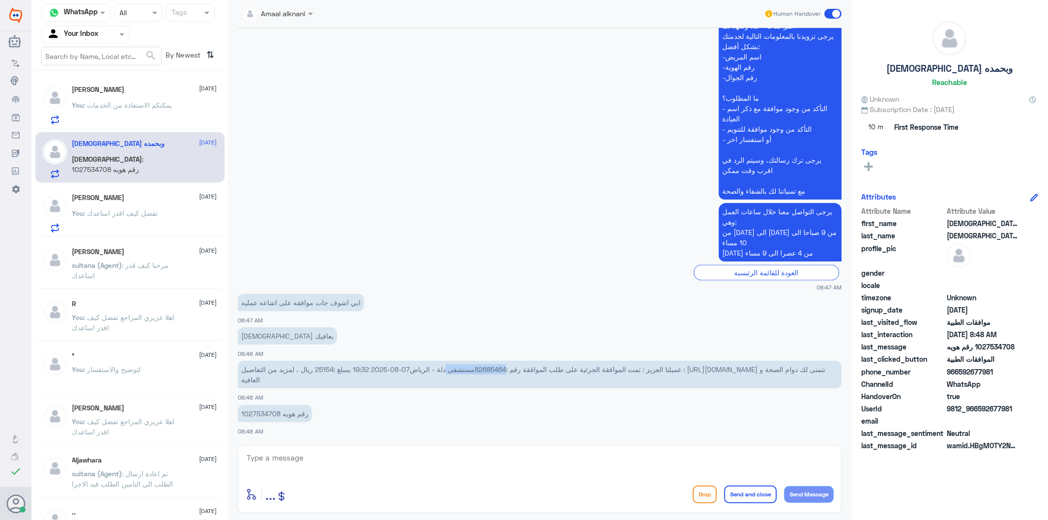
click at [488, 364] on p "عميلنا العزيز : تمت الموافقة الجزئية على طلب الموافقة رقم :82685464مستشفى دلة -…" at bounding box center [540, 375] width 604 height 28
click at [479, 367] on span "عميلنا العزيز : تمت الموافقة الجزئية على طلب الموافقة رقم :82685464مستشفى دلة -…" at bounding box center [533, 374] width 584 height 19
drag, startPoint x: 476, startPoint y: 368, endPoint x: 508, endPoint y: 368, distance: 31.9
click at [508, 368] on span "عميلنا العزيز : تمت الموافقة الجزئية على طلب الموافقة رقم :82685464مستشفى دلة -…" at bounding box center [533, 374] width 584 height 19
copy span "82685464"
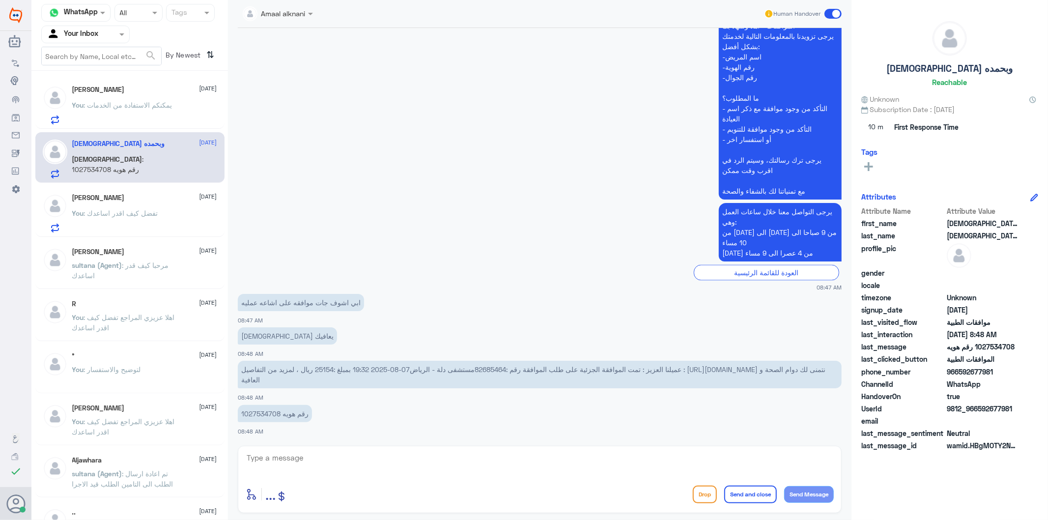
click at [331, 457] on textarea at bounding box center [540, 463] width 588 height 24
type textarea "اهلا عزيزي المراجع نعم يوجد لديكم موافقة ع اشعتين يمكنكم الاستفادة من الخدمات"
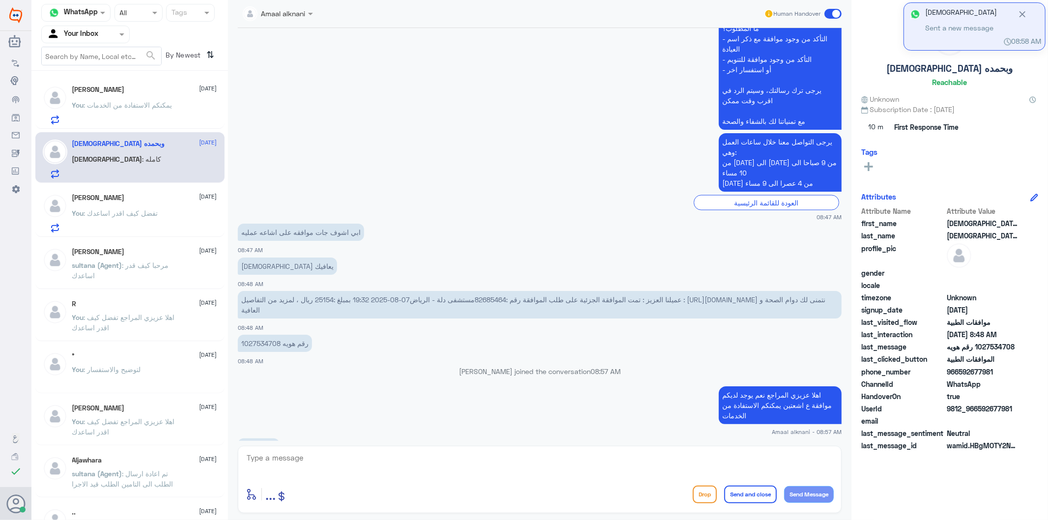
scroll to position [1363, 0]
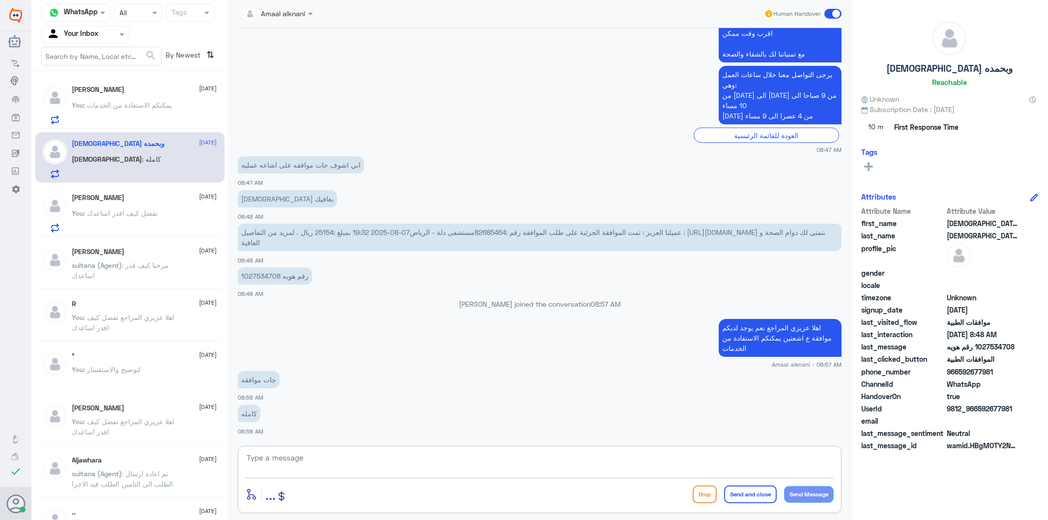
click at [326, 468] on textarea at bounding box center [540, 463] width 588 height 24
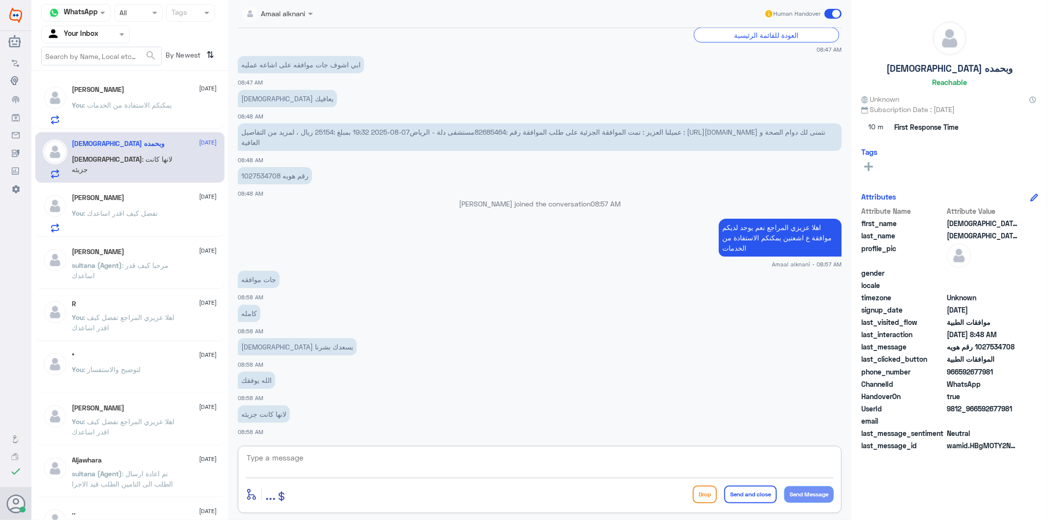
click at [341, 452] on textarea at bounding box center [540, 463] width 588 height 24
click at [385, 468] on textarea at bounding box center [540, 463] width 588 height 24
paste textarea "CT ANGIO THORACIC AND [MEDICAL_DATA]"
paste textarea "CT CARDIAC CORONARY [MEDICAL_DATA]"
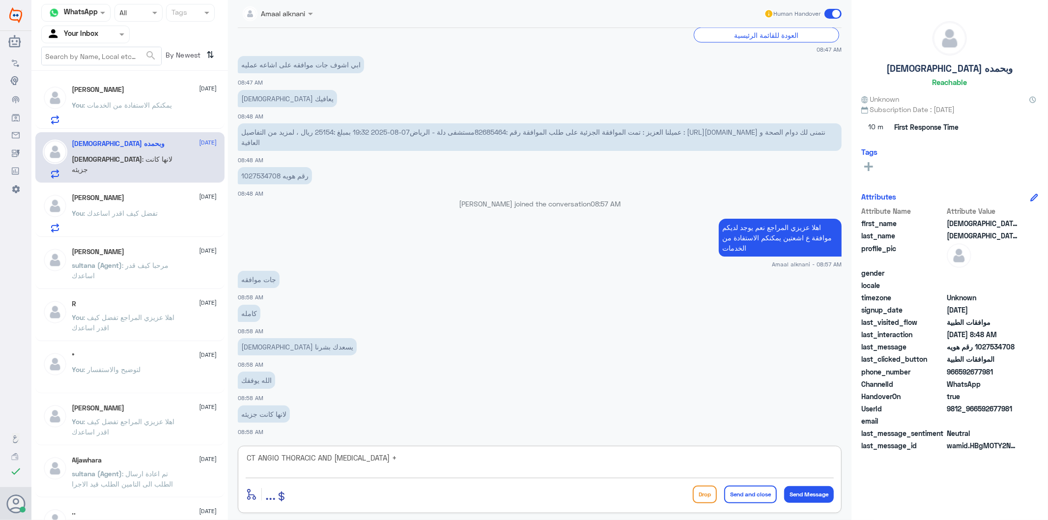
type textarea "CT ANGIO THORACIC AND [MEDICAL_DATA] + CT CARDIAC CORONARY [MEDICAL_DATA]"
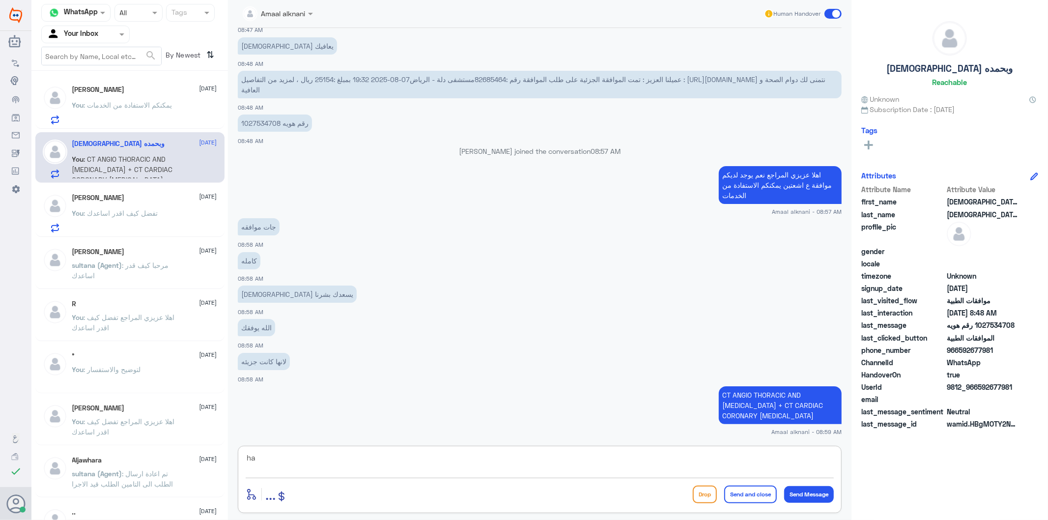
type textarea "h"
type textarea "اشعتين بخصوص العملية مرفوعة ويوجد عليها موافقة"
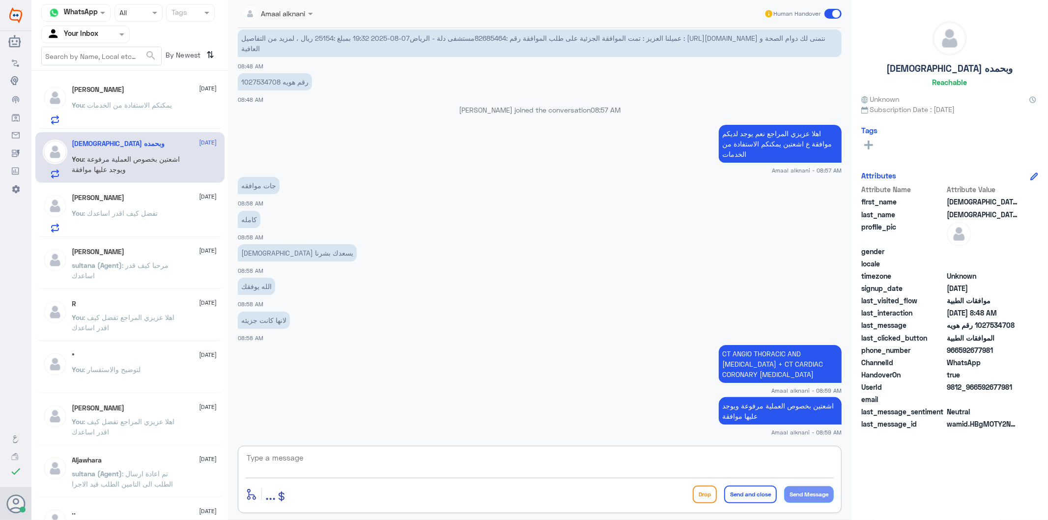
click at [396, 454] on textarea at bounding box center [540, 463] width 588 height 24
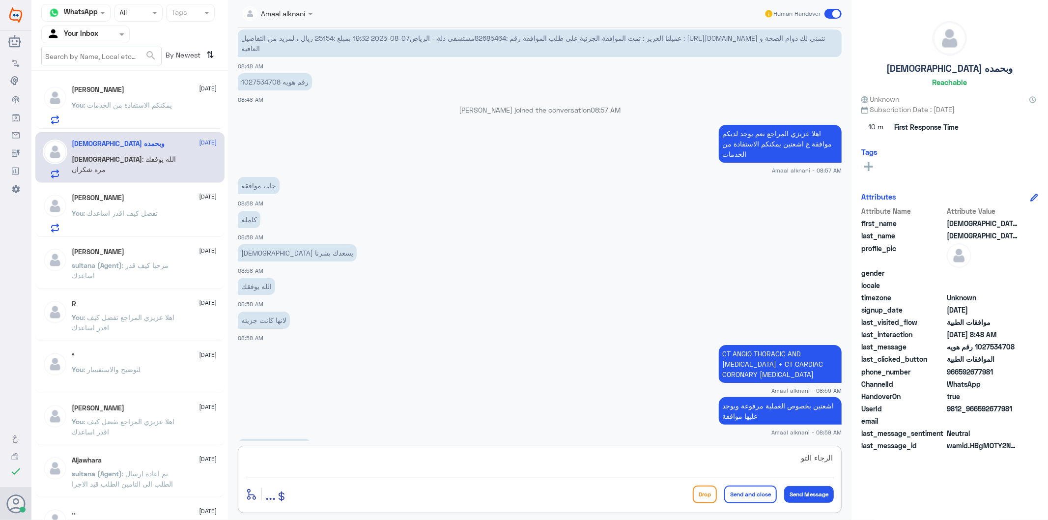
scroll to position [1591, 0]
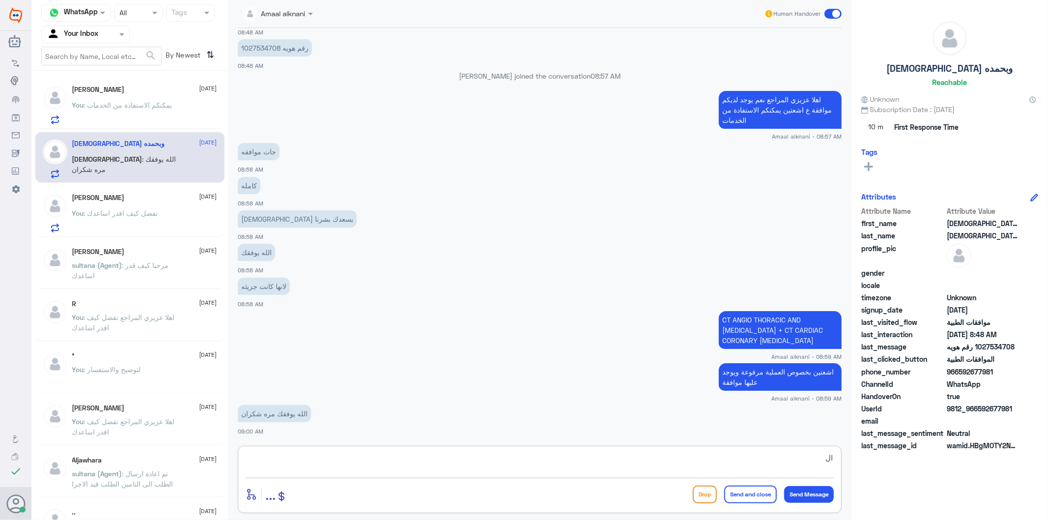
type textarea "ا"
type textarea "م"
type textarea "الف لاباس عليكم"
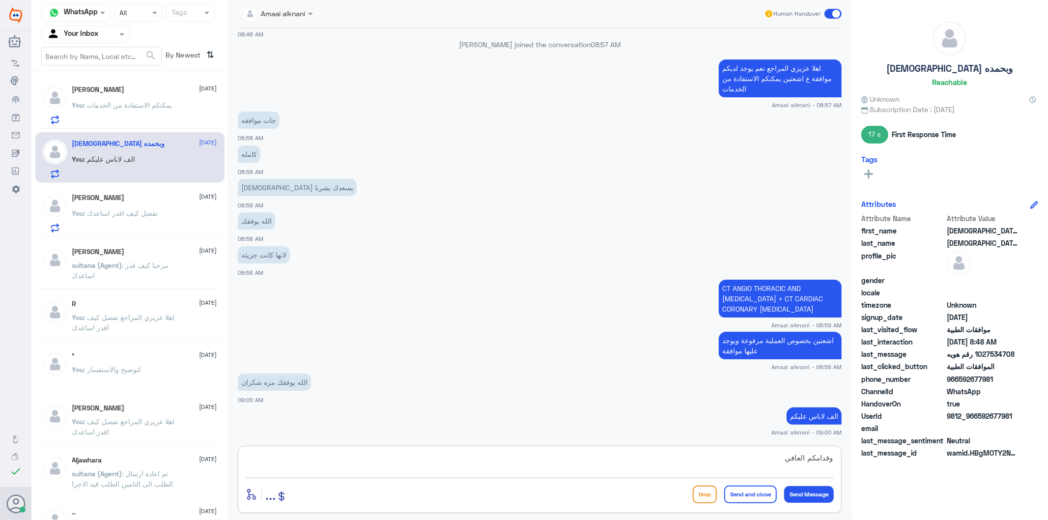
type textarea "وقدامكم العافية"
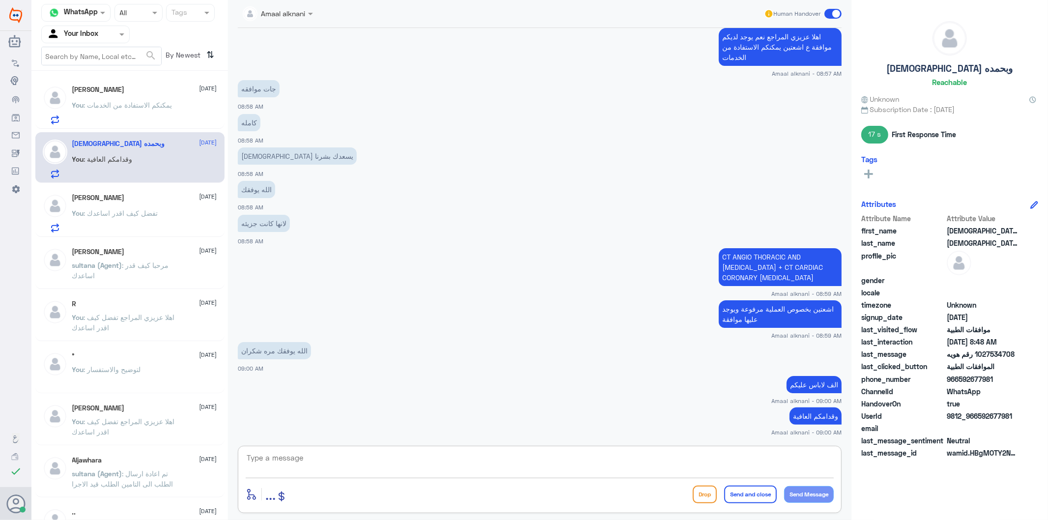
click at [339, 470] on textarea at bounding box center [540, 463] width 588 height 24
type textarea "نسعد دوما بخدمتكم ونتمنى لكم دوام الصحة والعافية"
click at [758, 495] on button "Send and close" at bounding box center [750, 494] width 53 height 18
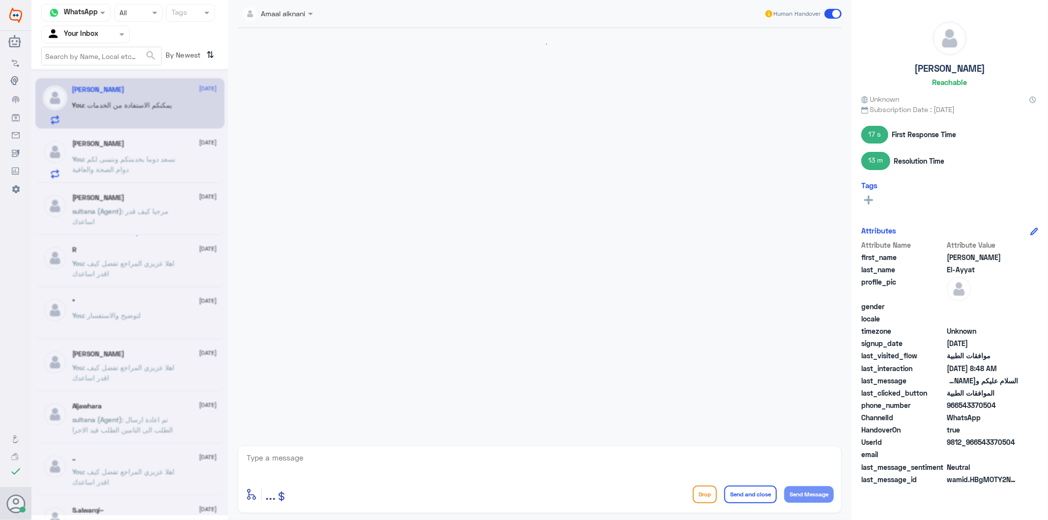
scroll to position [1449, 0]
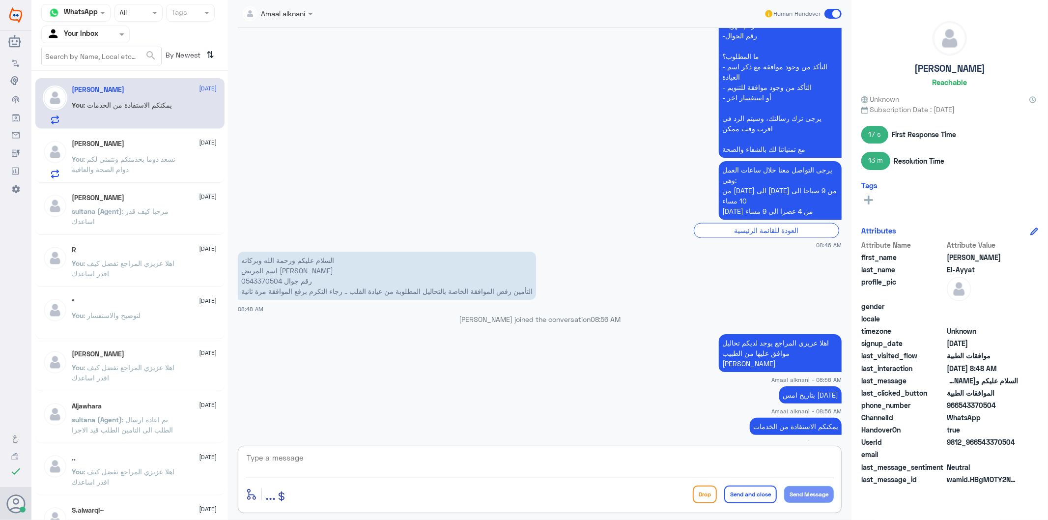
click at [333, 462] on textarea at bounding box center [540, 463] width 588 height 24
type textarea "قدامكم العافية"
click at [761, 500] on button "Send and close" at bounding box center [750, 494] width 53 height 18
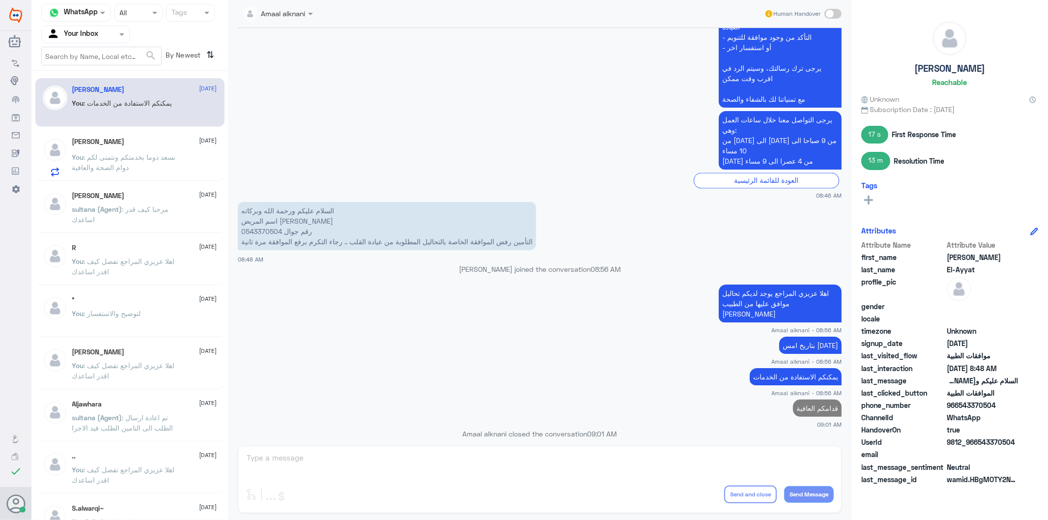
click at [149, 158] on span ": نسعد دوما بخدمتكم ونتمنى لكم دوام الصحة والعافية" at bounding box center [124, 162] width 104 height 19
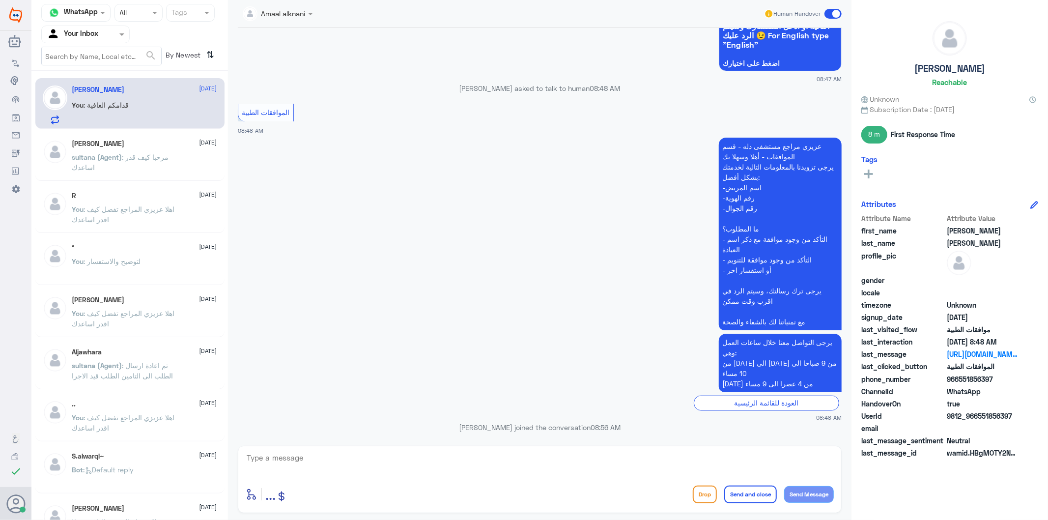
scroll to position [1497, 0]
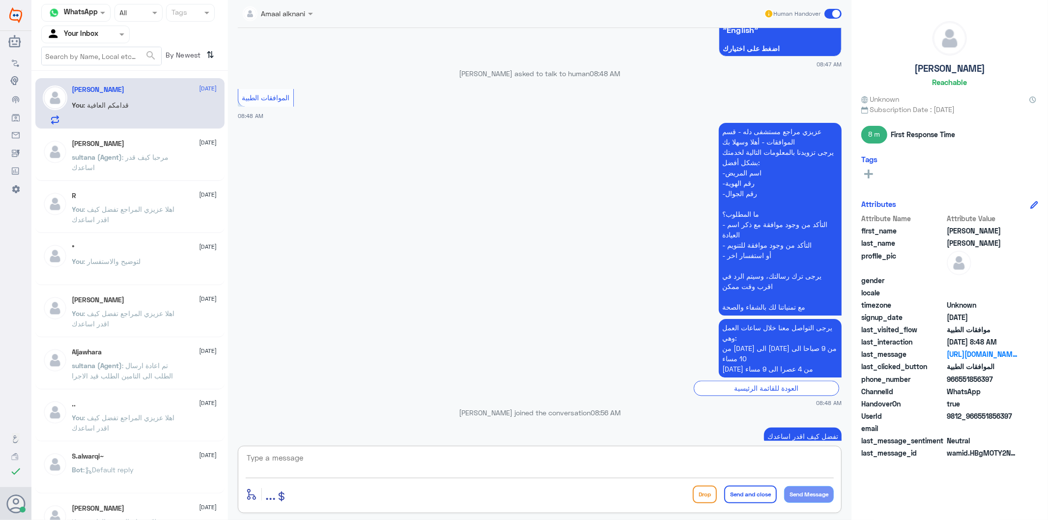
click at [366, 463] on textarea at bounding box center [540, 463] width 588 height 24
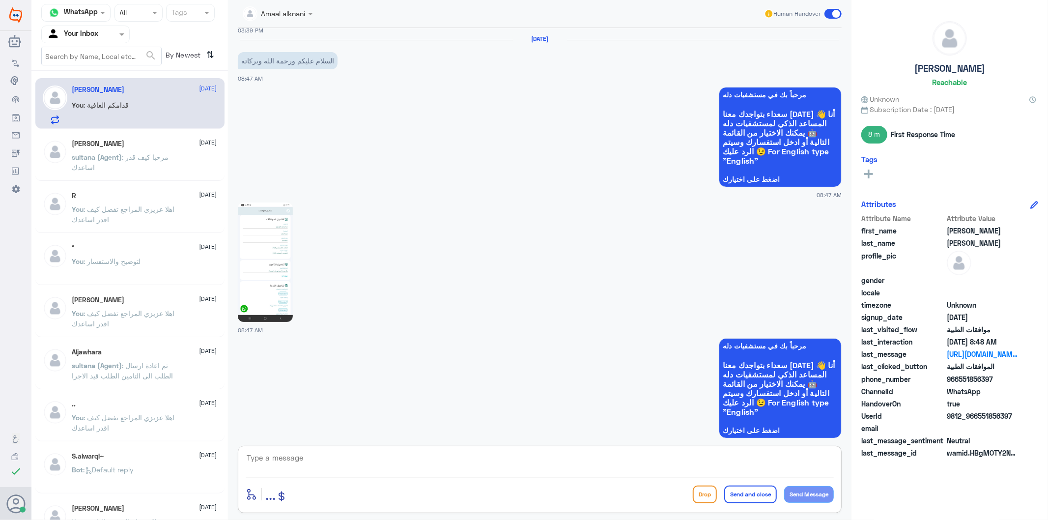
scroll to position [1006, 0]
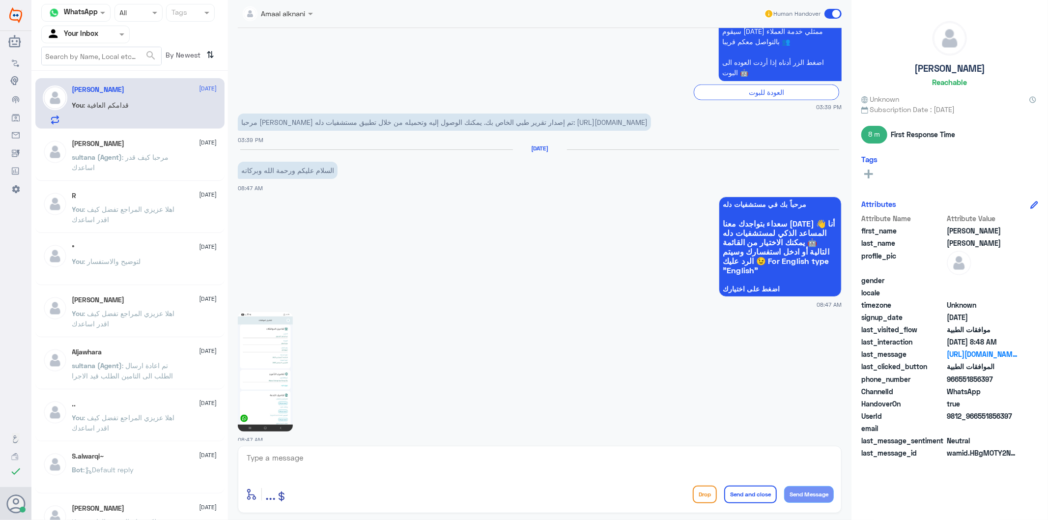
click at [263, 372] on img at bounding box center [265, 371] width 55 height 119
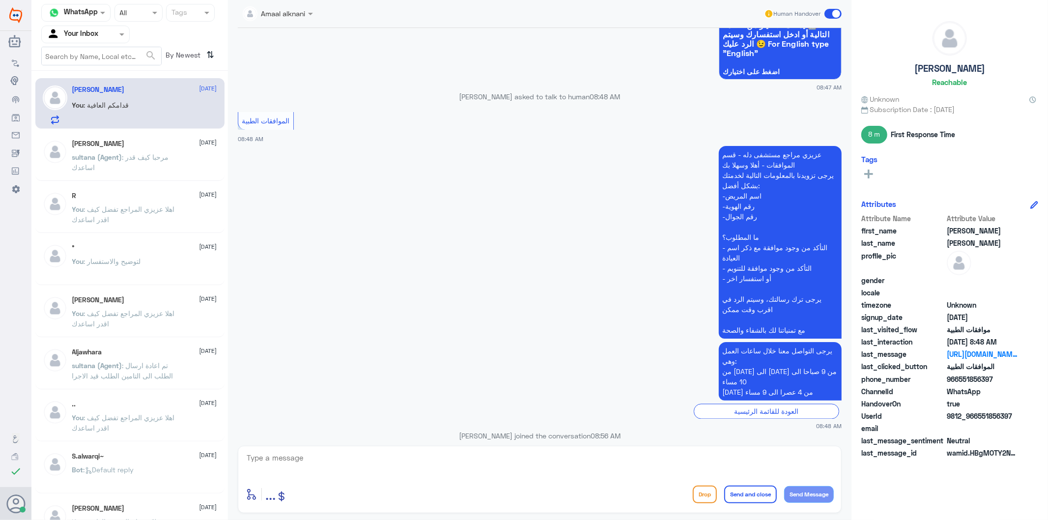
scroll to position [1497, 0]
